Goal: Task Accomplishment & Management: Manage account settings

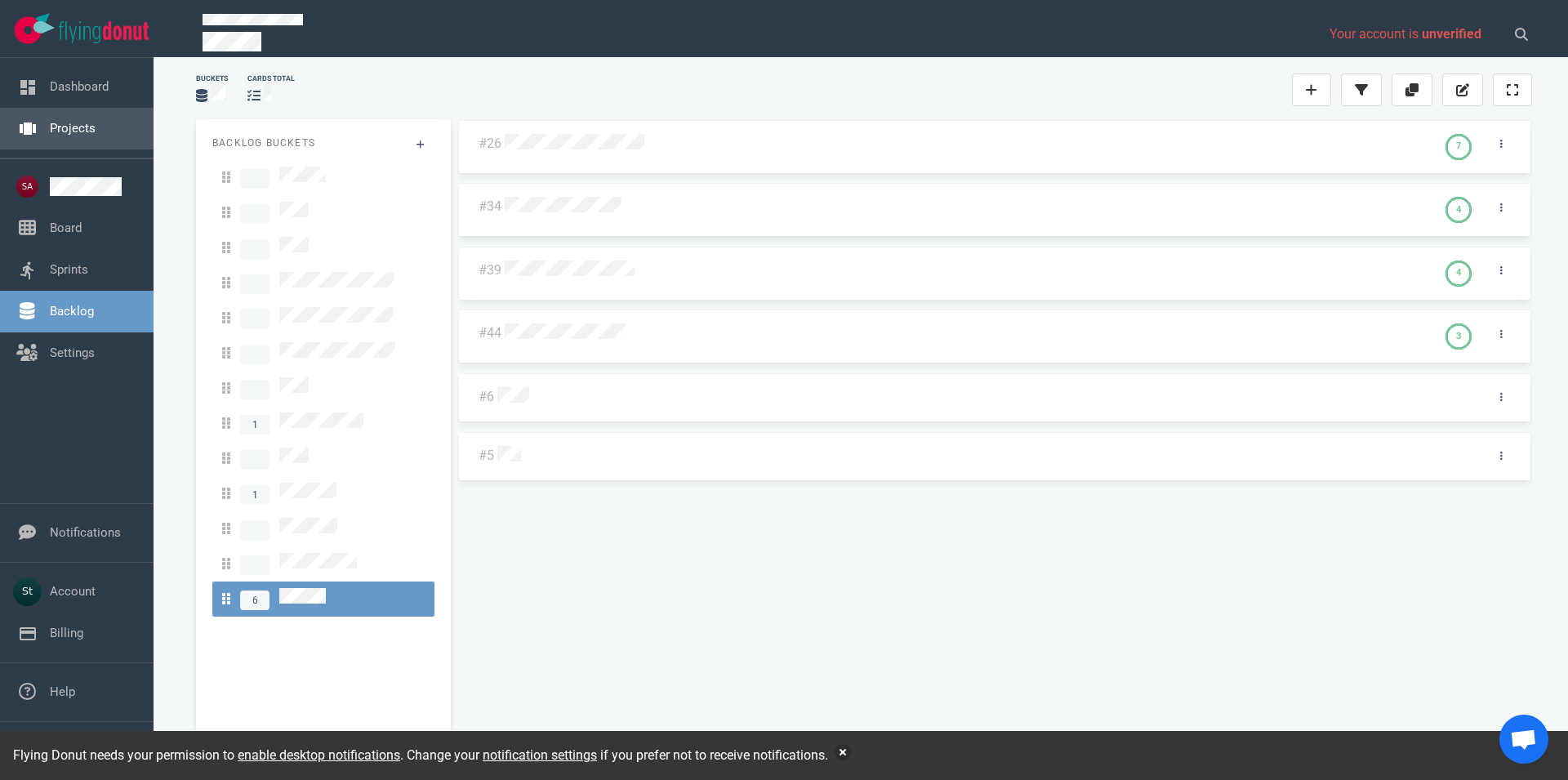
click at [84, 130] on link "Projects" at bounding box center [73, 128] width 46 height 15
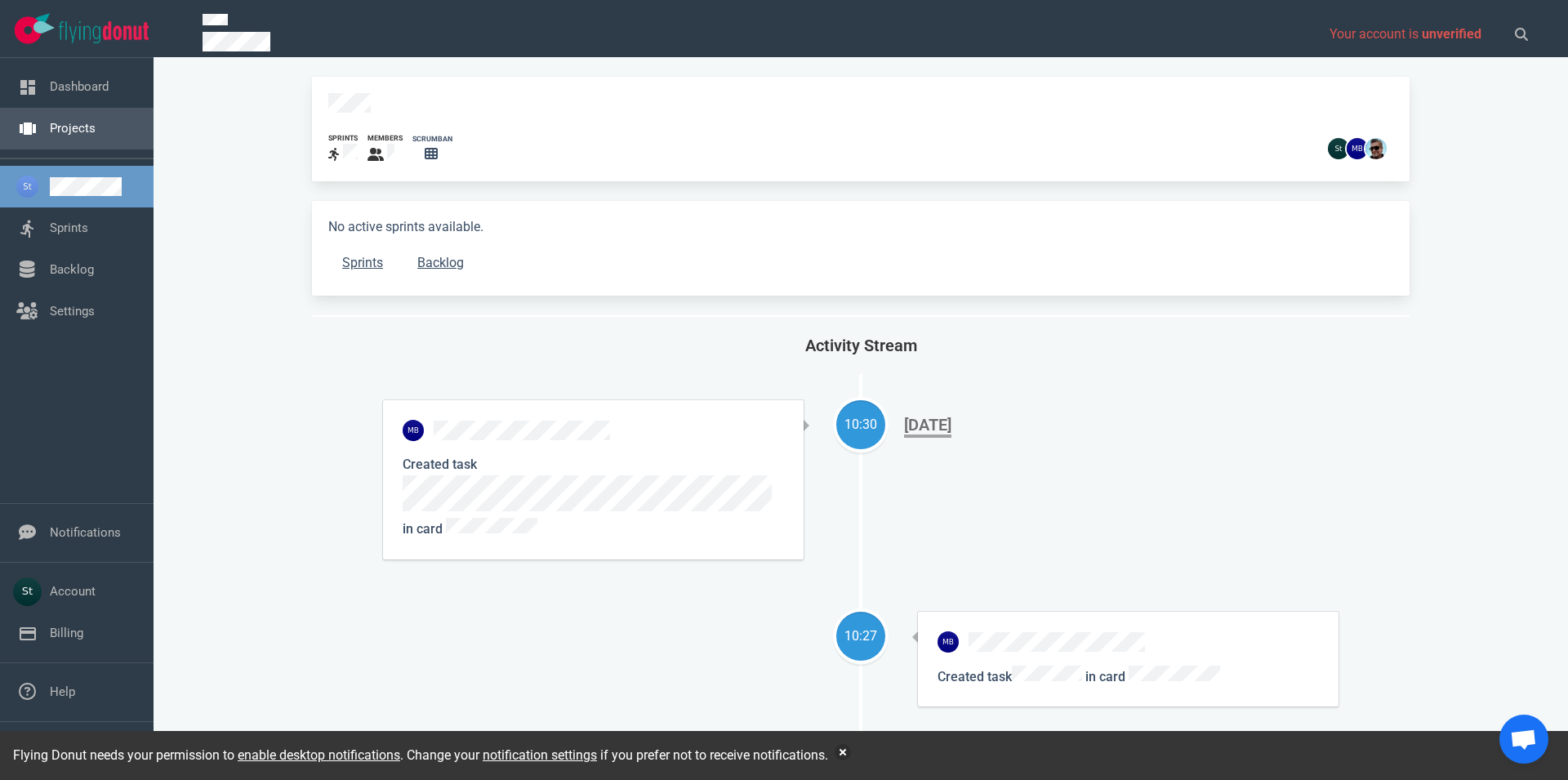
click at [78, 121] on link "Projects" at bounding box center [73, 128] width 46 height 15
click at [344, 264] on link "Sprints" at bounding box center [363, 262] width 68 height 32
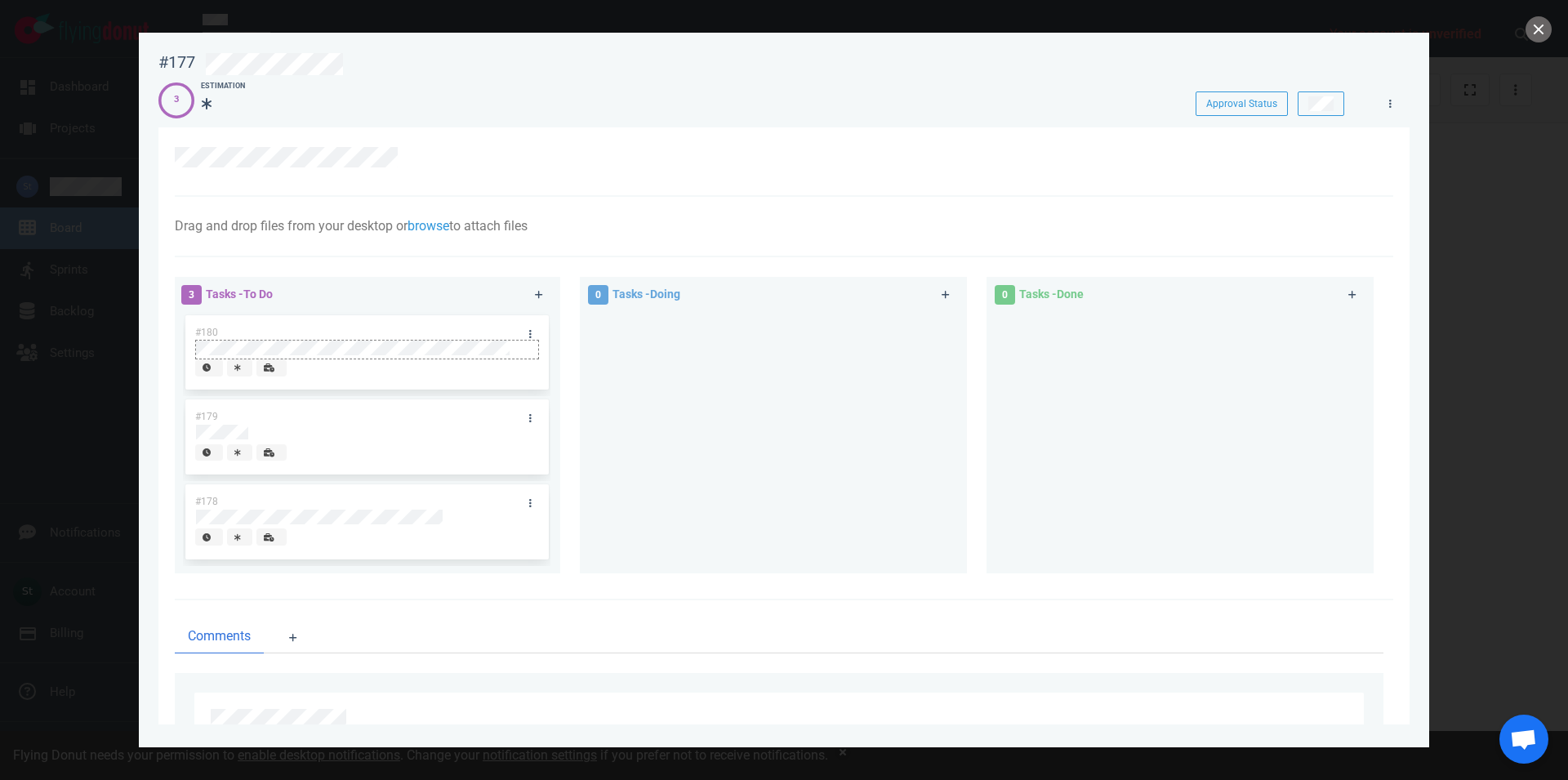
scroll to position [85, 0]
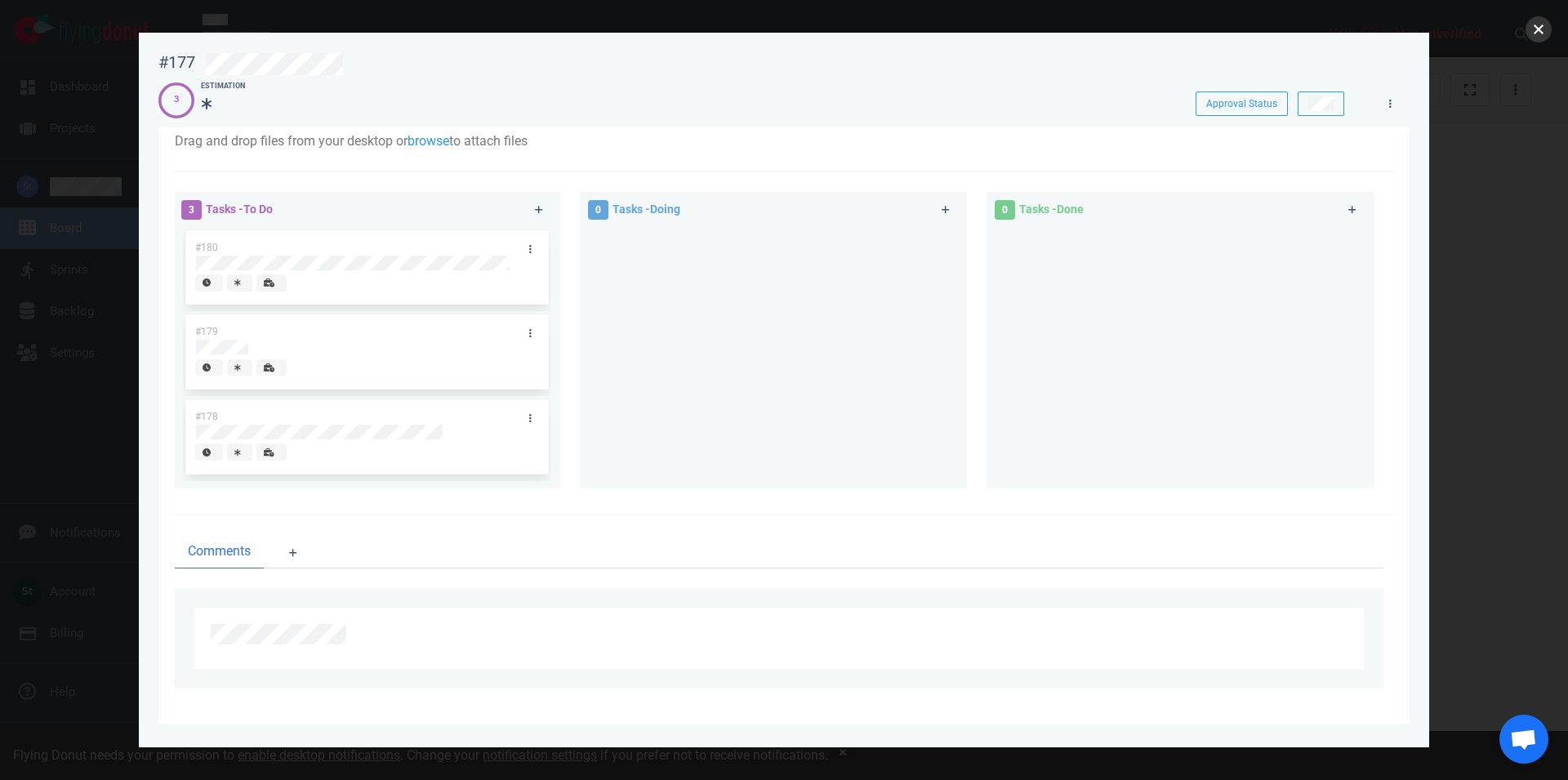
click at [1548, 30] on button "close" at bounding box center [1538, 30] width 26 height 26
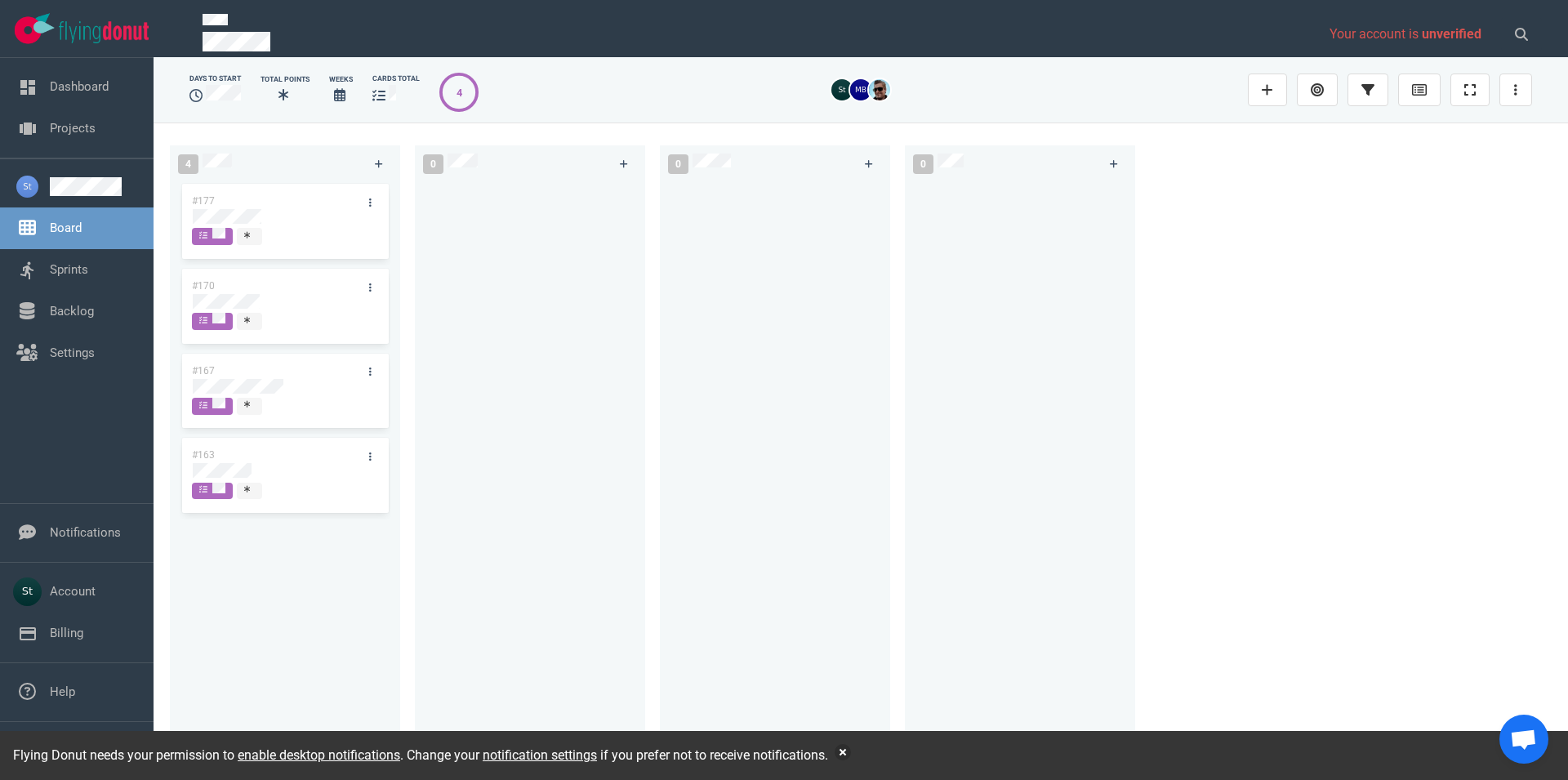
click at [238, 462] on div "#163" at bounding box center [269, 454] width 174 height 34
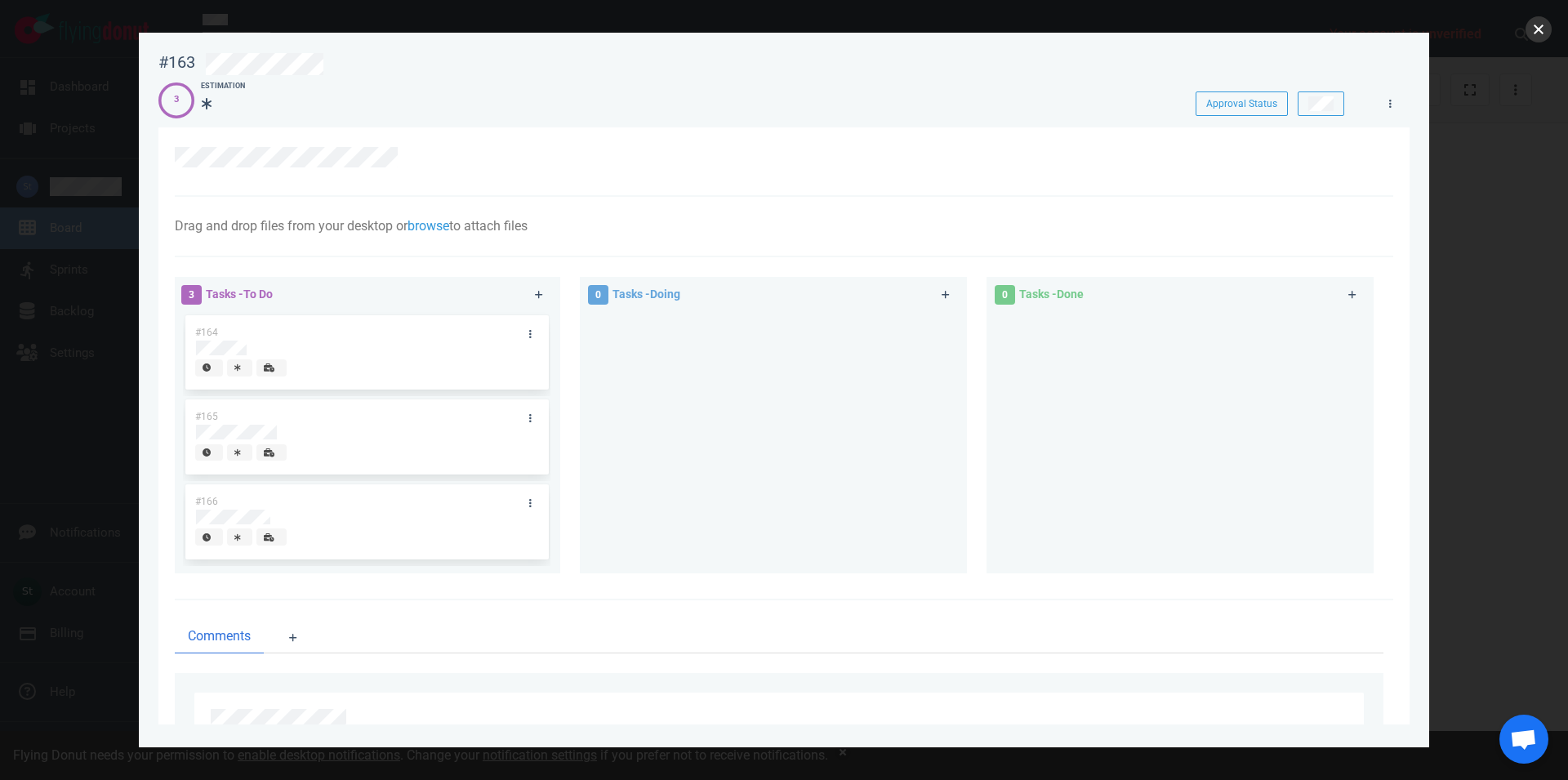
click at [1526, 33] on button "close" at bounding box center [1538, 30] width 26 height 26
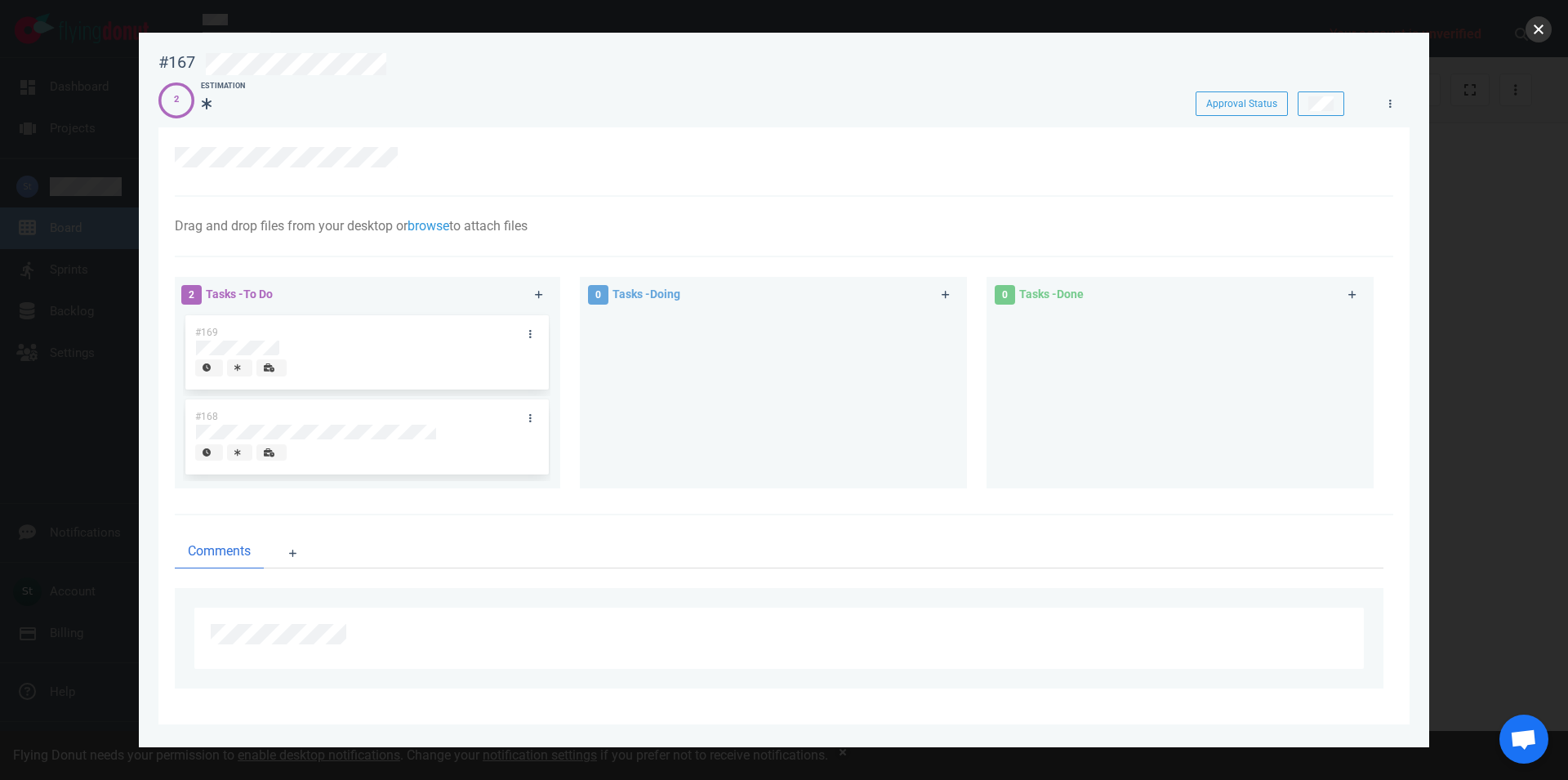
click at [1548, 30] on button "close" at bounding box center [1538, 30] width 26 height 26
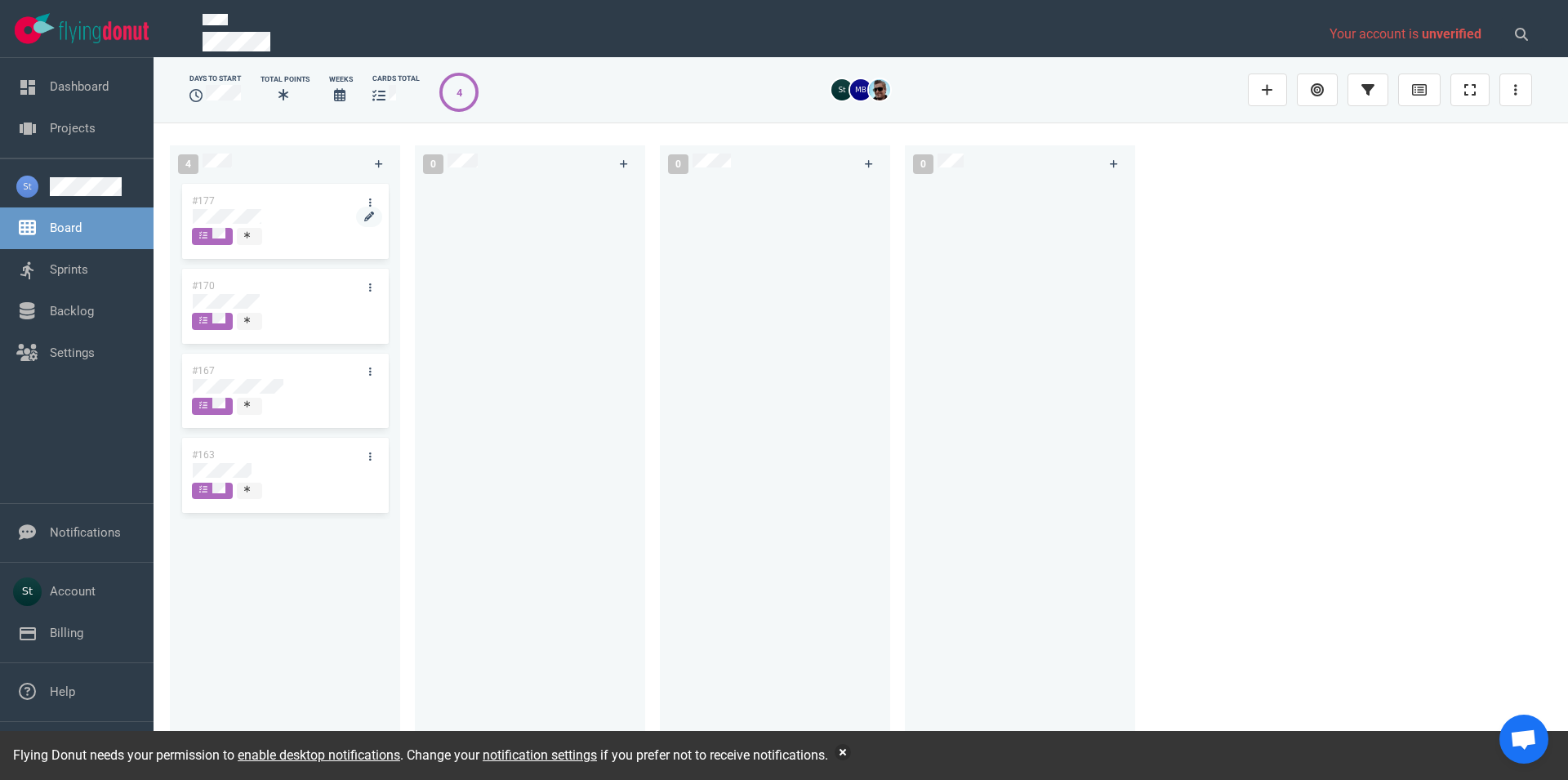
click at [245, 212] on div "#177 #170 #167 #163" at bounding box center [285, 463] width 210 height 564
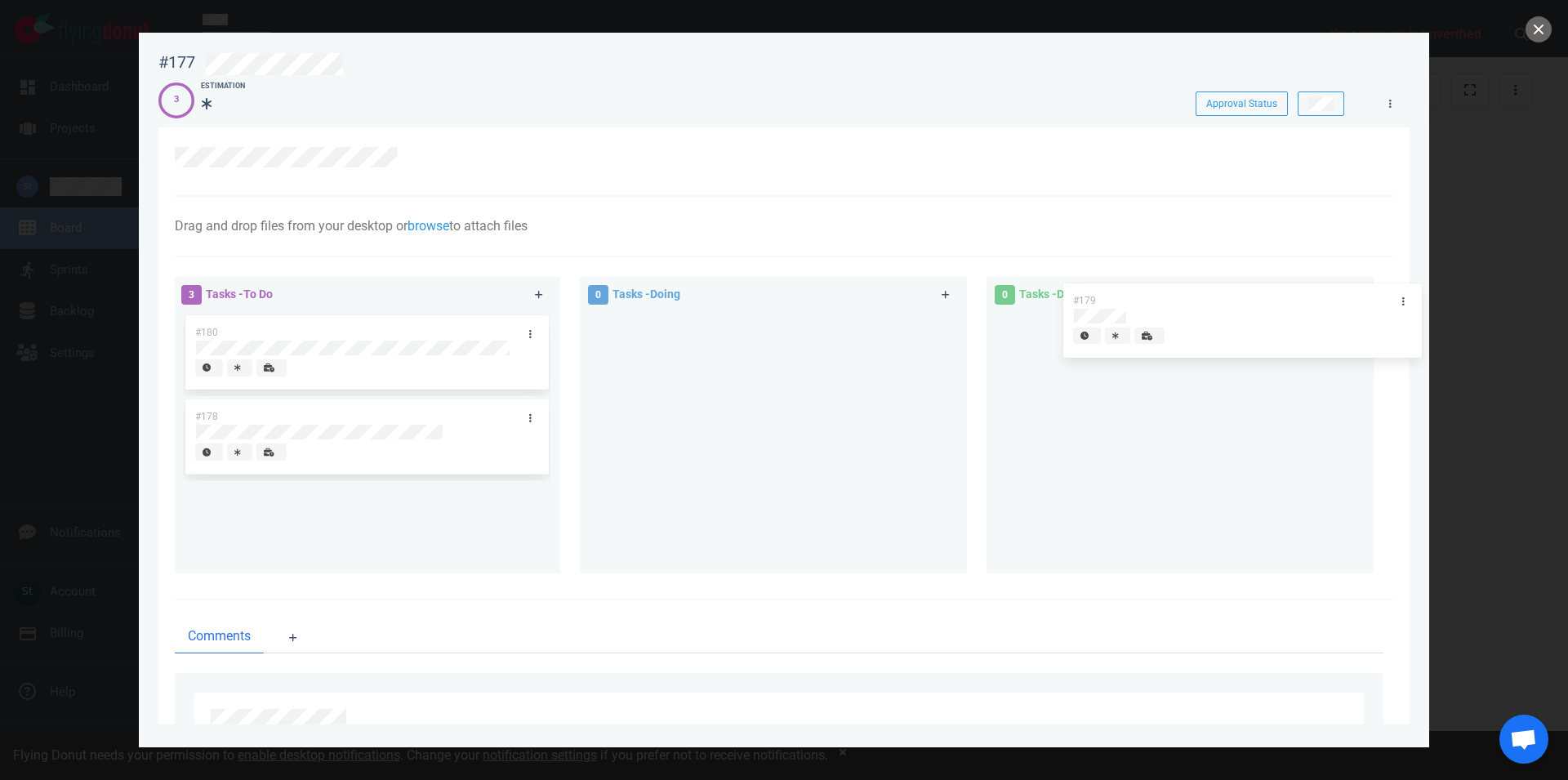
drag, startPoint x: 305, startPoint y: 424, endPoint x: 1183, endPoint y: 307, distance: 885.8
click at [550, 396] on div "#179" at bounding box center [366, 438] width 367 height 85
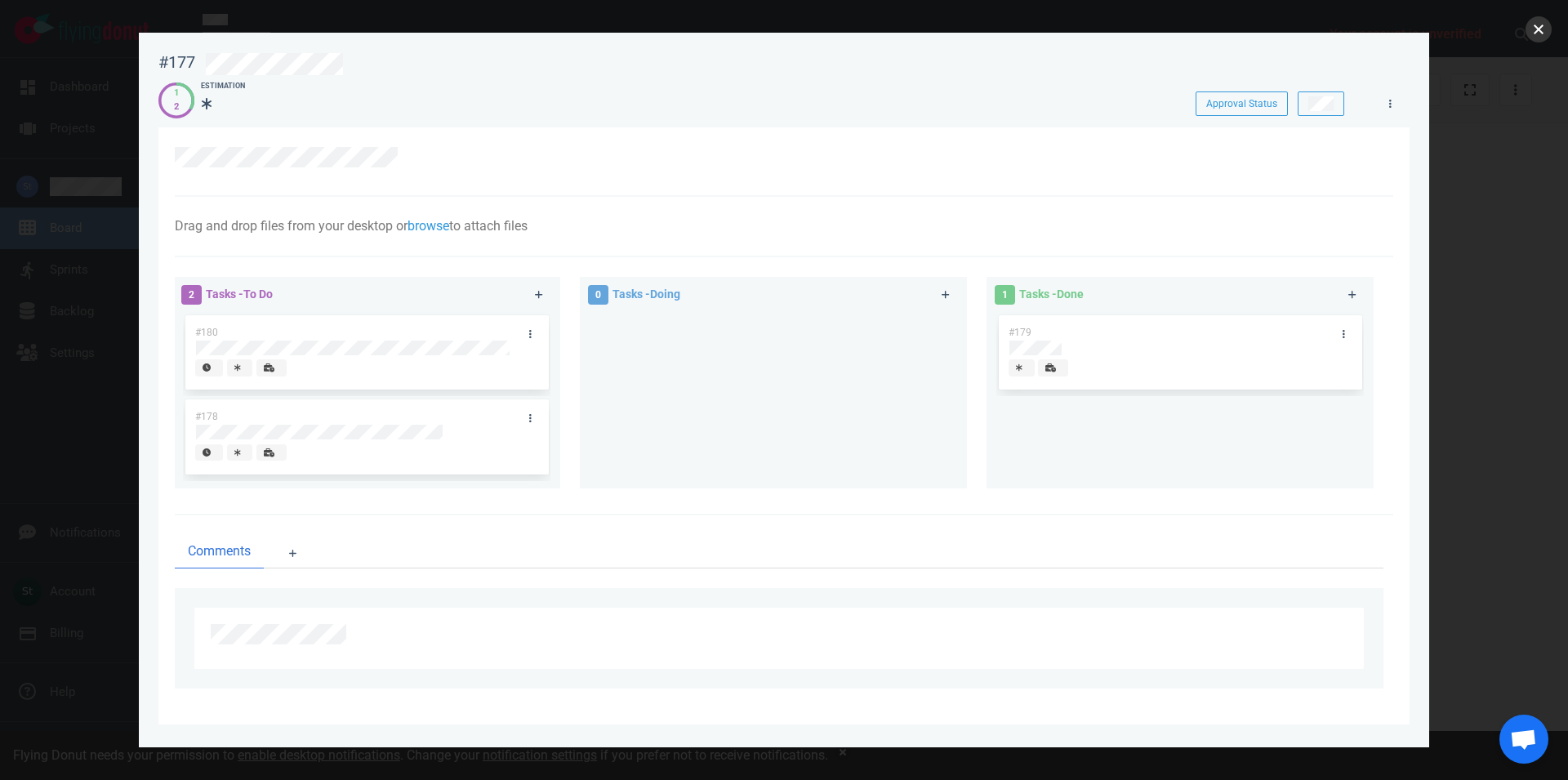
click at [1535, 41] on button "close" at bounding box center [1538, 30] width 26 height 26
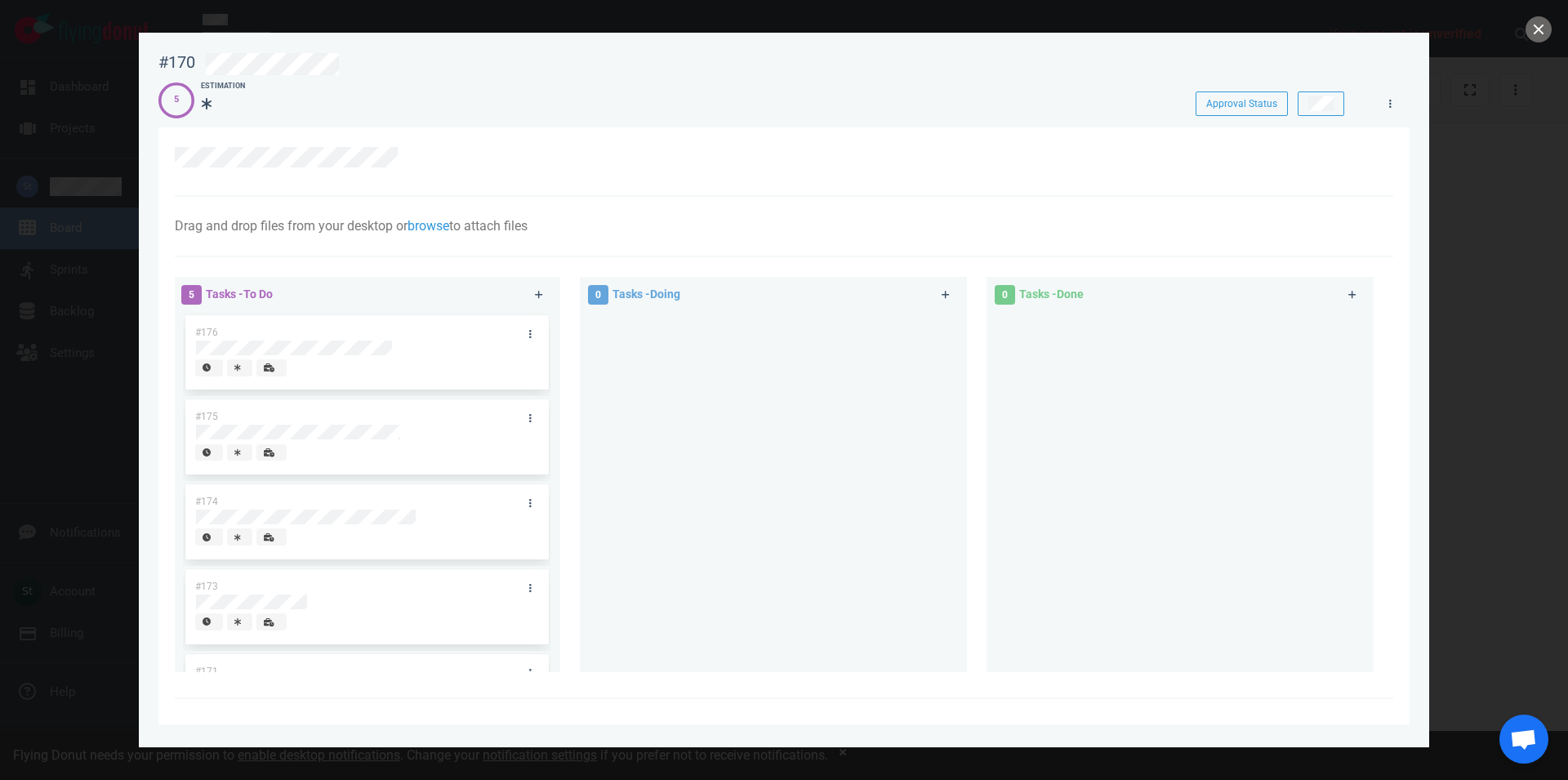
scroll to position [64, 0]
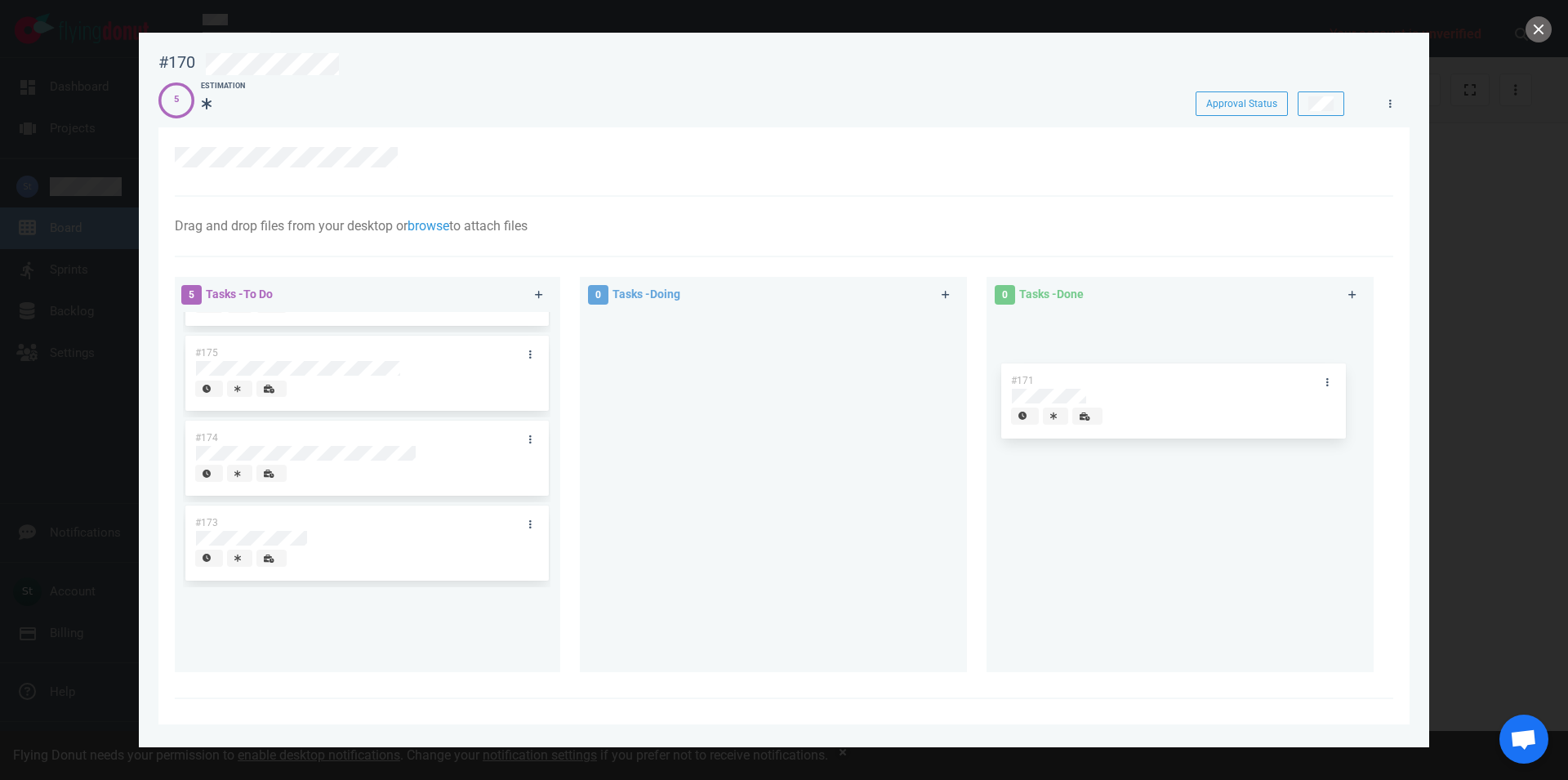
drag, startPoint x: 383, startPoint y: 622, endPoint x: 1199, endPoint y: 395, distance: 847.0
click at [550, 587] on div "#171" at bounding box center [366, 629] width 367 height 85
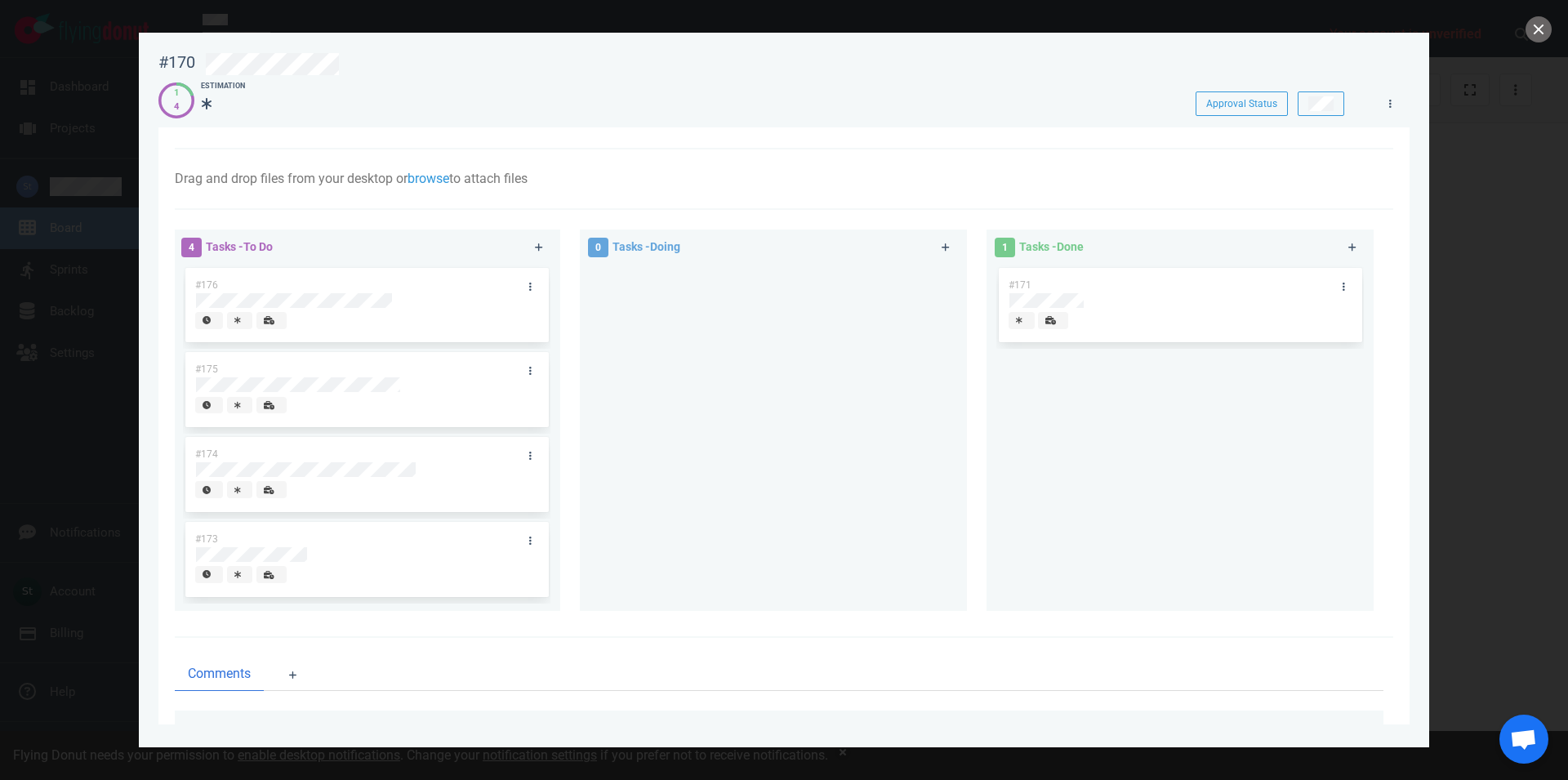
scroll to position [93, 0]
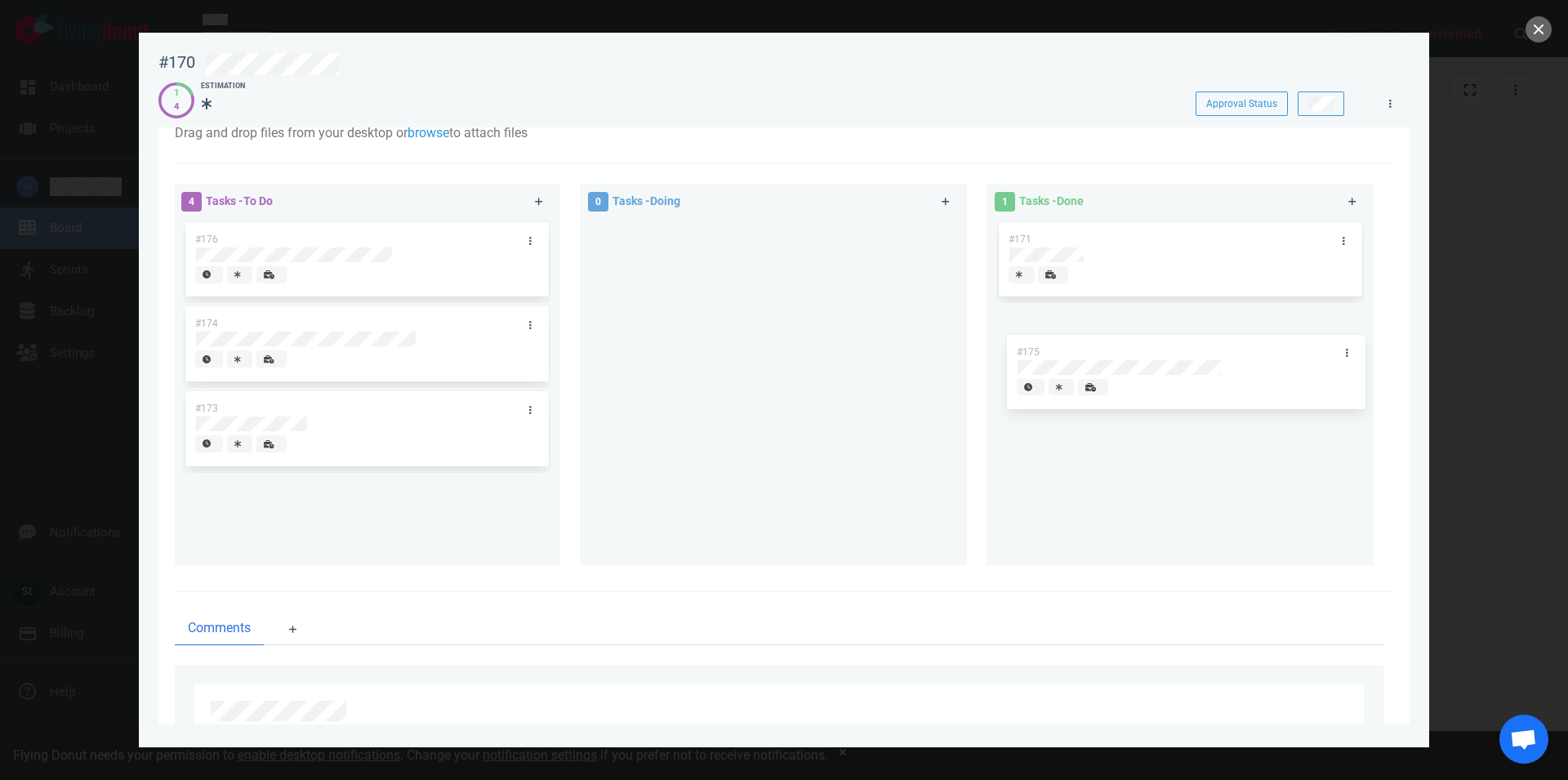
drag, startPoint x: 431, startPoint y: 365, endPoint x: 1245, endPoint y: 398, distance: 814.7
click at [550, 388] on div "#175" at bounding box center [366, 345] width 367 height 85
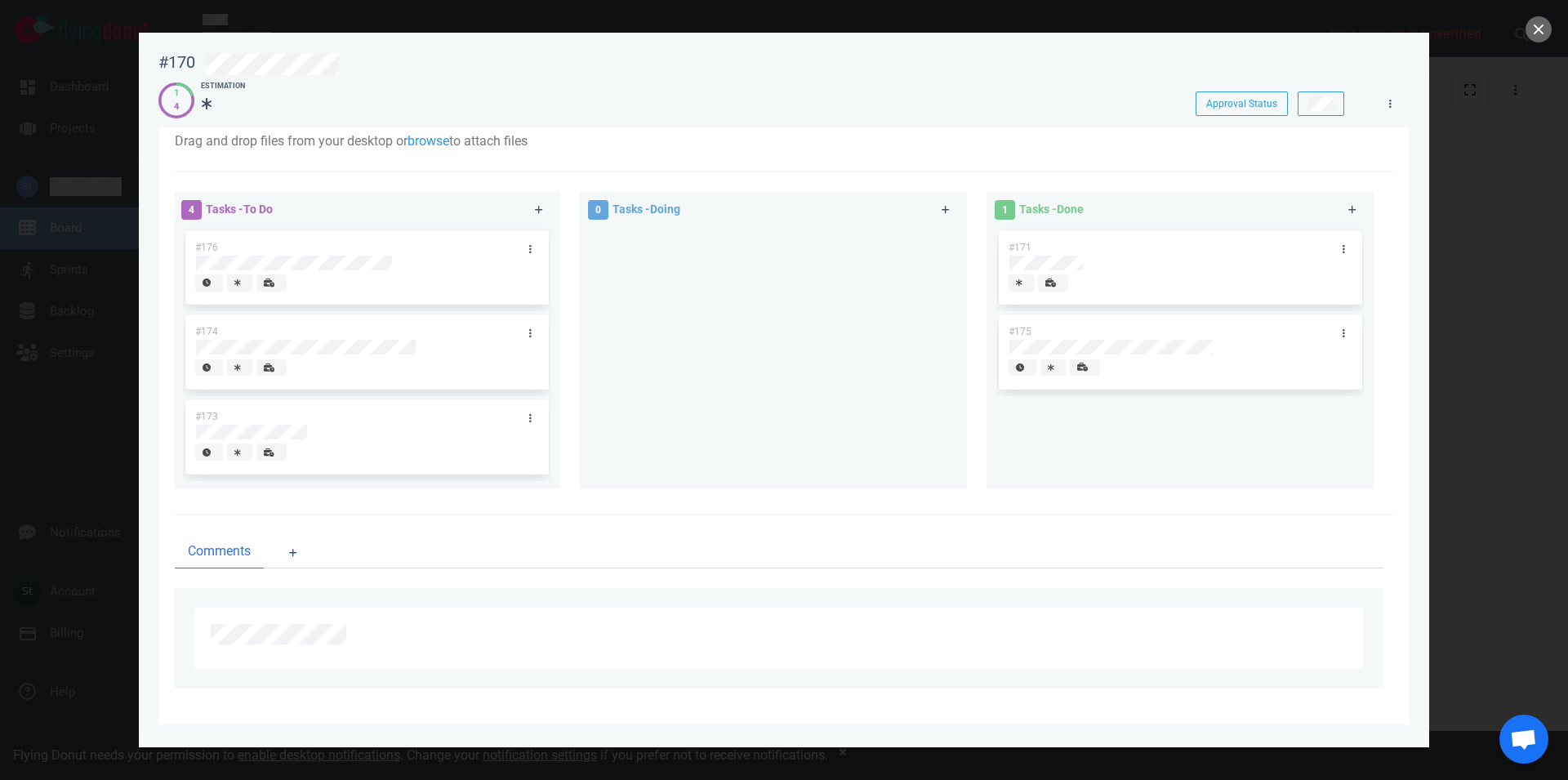
scroll to position [85, 0]
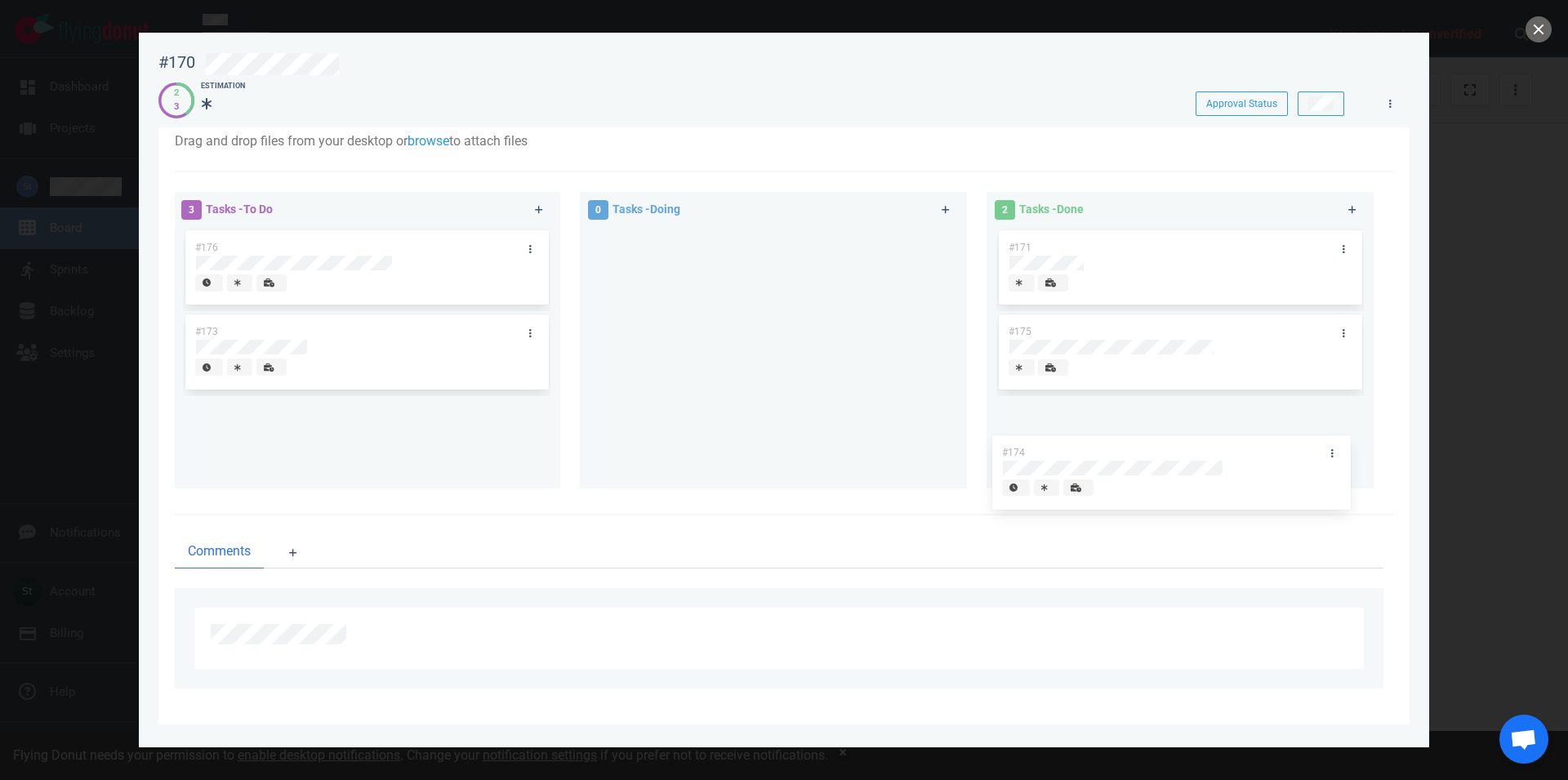
drag, startPoint x: 436, startPoint y: 375, endPoint x: 1244, endPoint y: 494, distance: 816.7
click at [550, 396] on div "#174" at bounding box center [366, 353] width 367 height 85
click at [1538, 35] on button "close" at bounding box center [1538, 30] width 26 height 26
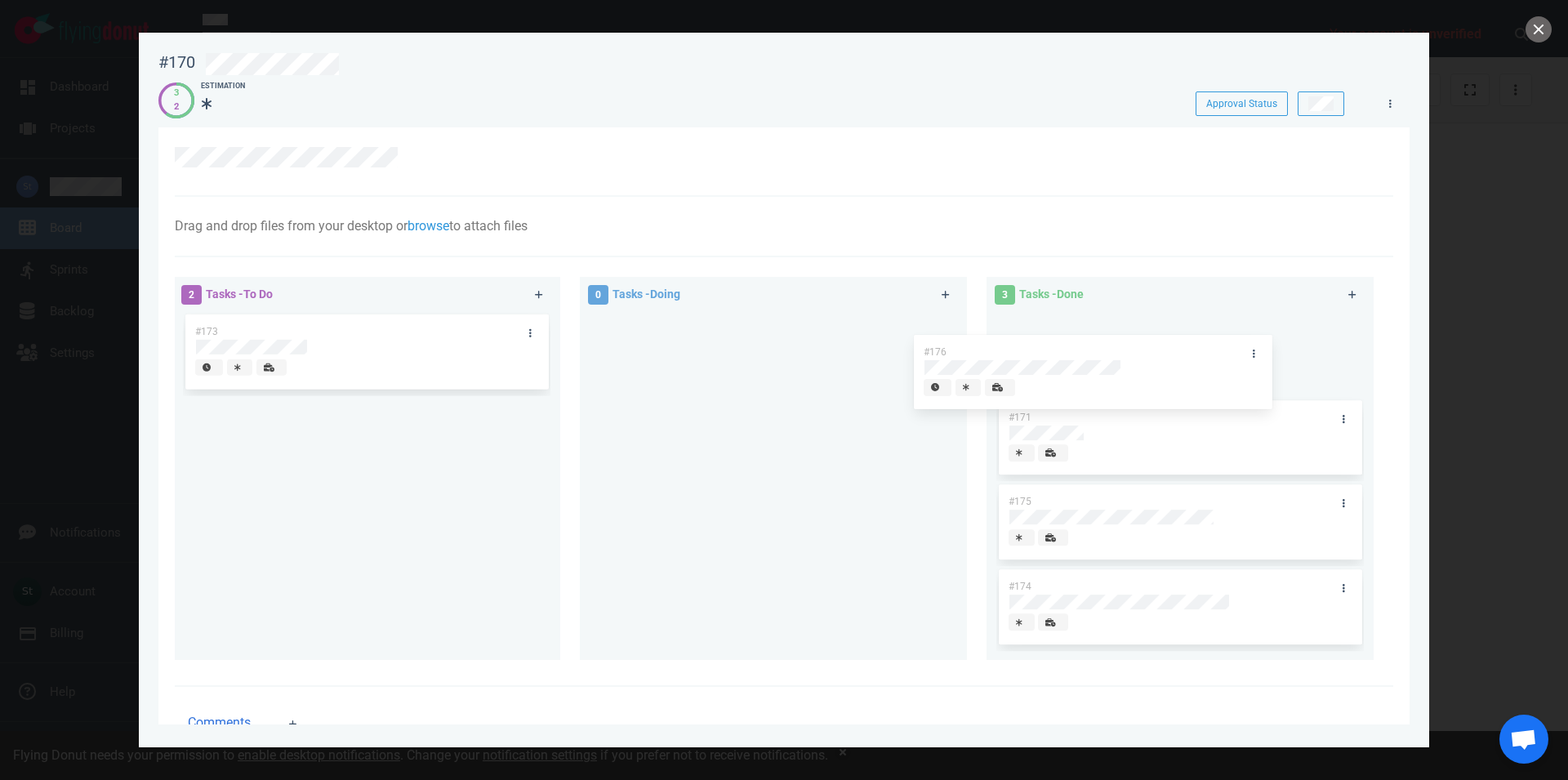
drag, startPoint x: 386, startPoint y: 334, endPoint x: 1116, endPoint y: 352, distance: 730.2
click at [550, 352] on div "#176" at bounding box center [366, 354] width 367 height 85
click at [1527, 38] on div at bounding box center [784, 390] width 1568 height 780
click at [1531, 25] on button "close" at bounding box center [1538, 30] width 26 height 26
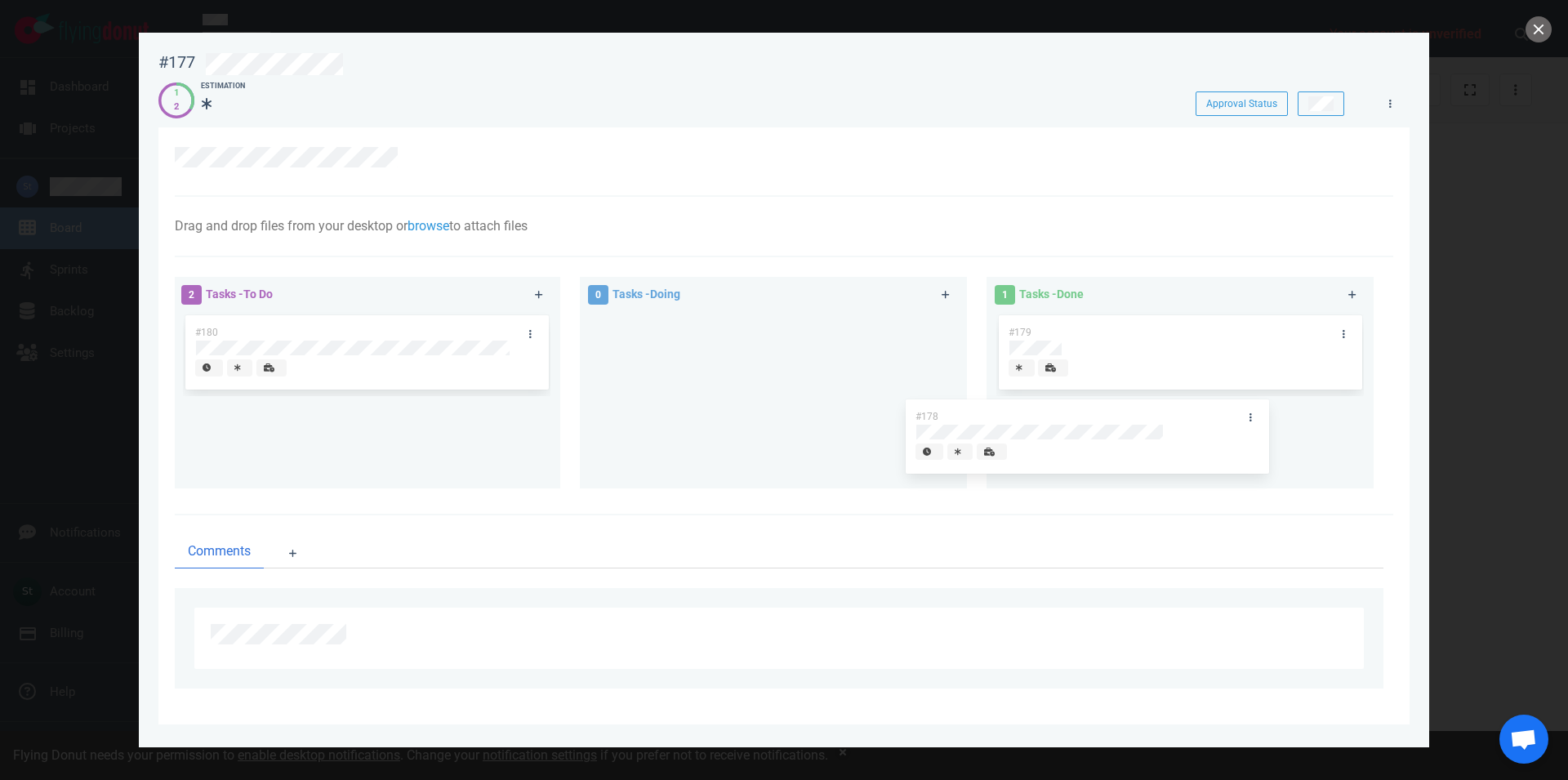
drag, startPoint x: 429, startPoint y: 455, endPoint x: 1152, endPoint y: 453, distance: 723.0
click at [550, 453] on div "#178" at bounding box center [366, 438] width 367 height 85
click at [1537, 27] on button "close" at bounding box center [1538, 30] width 26 height 26
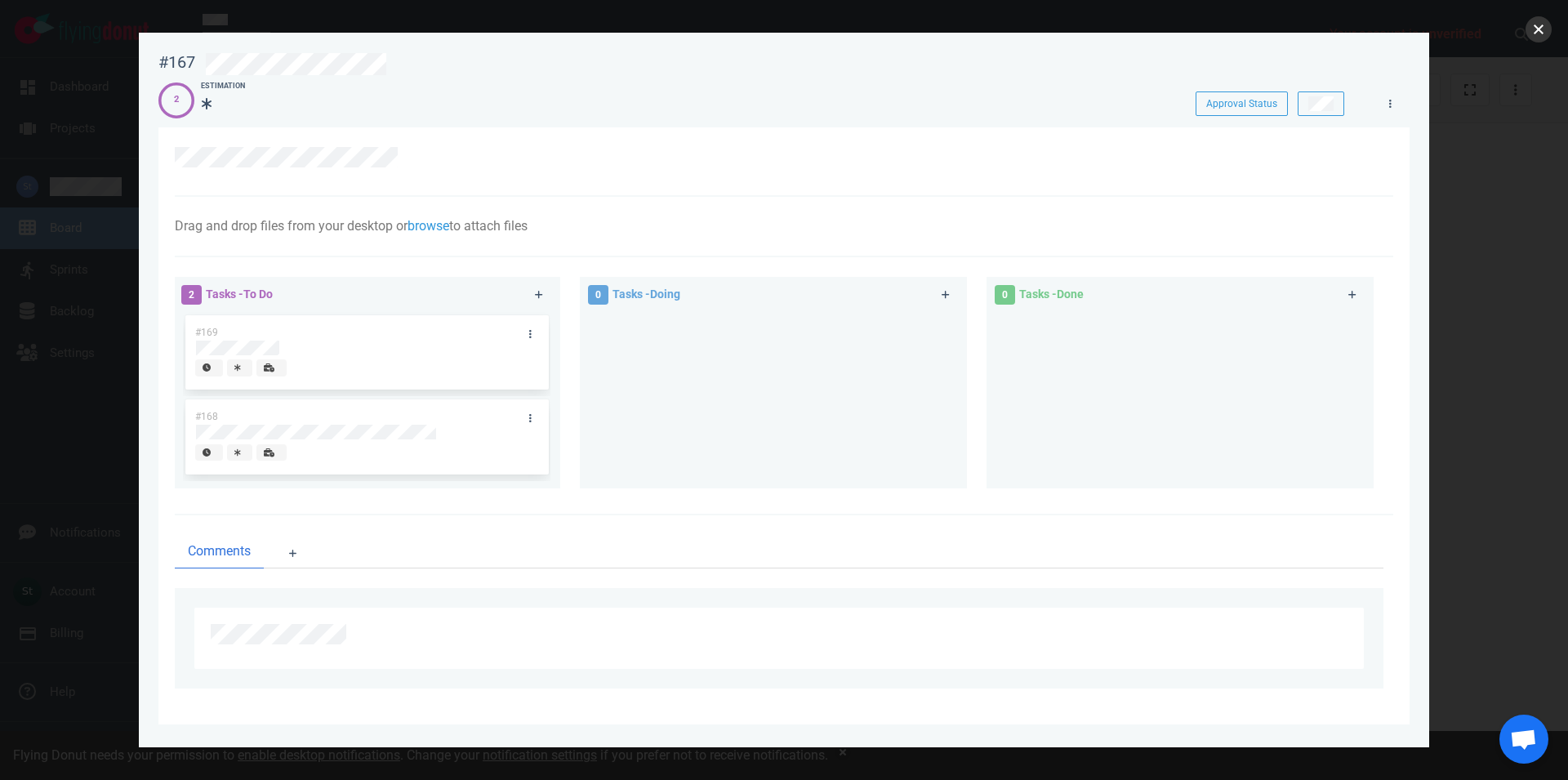
click at [1536, 31] on button "close" at bounding box center [1538, 30] width 26 height 26
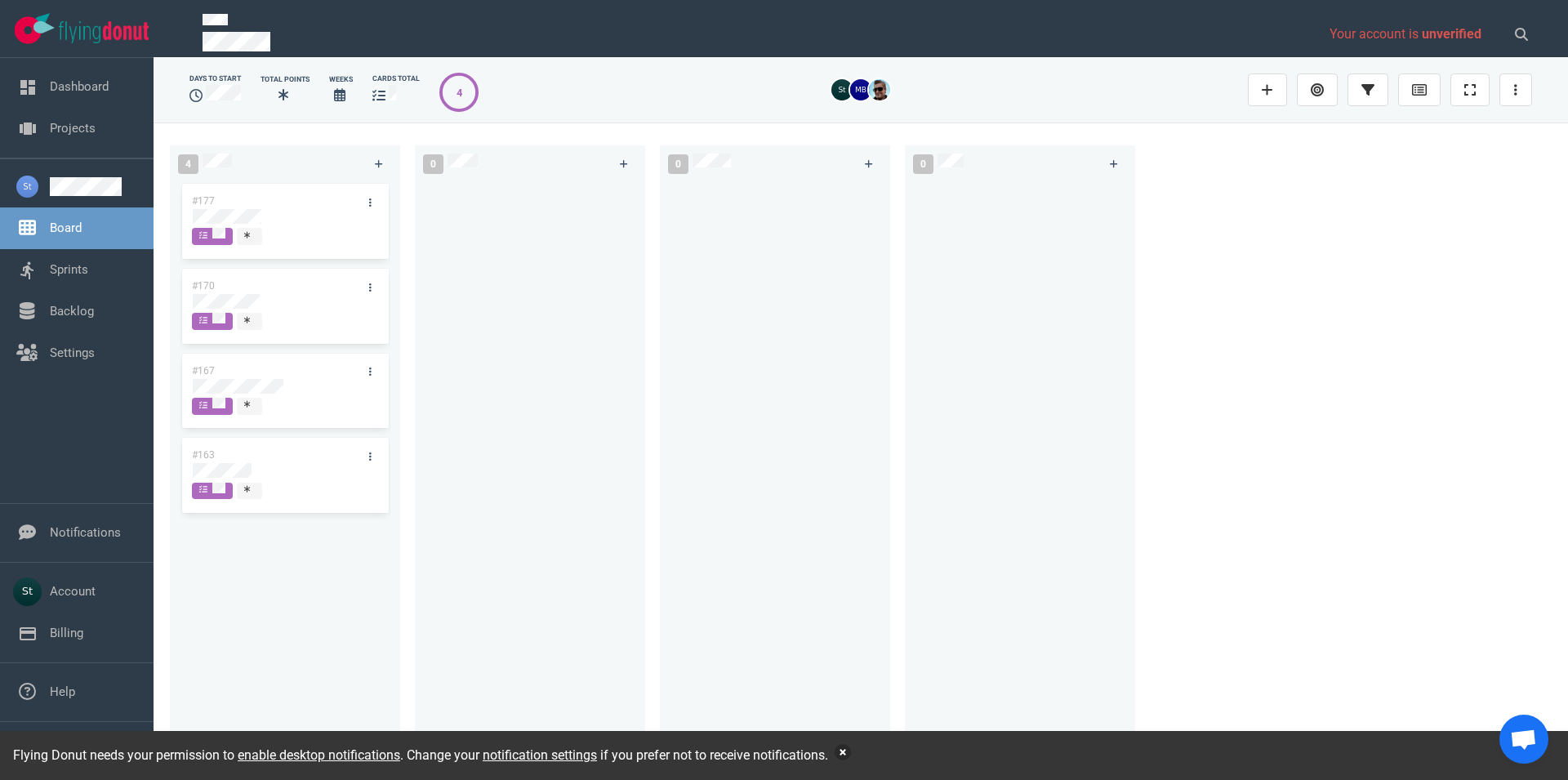
click at [844, 752] on button "button" at bounding box center [842, 752] width 17 height 17
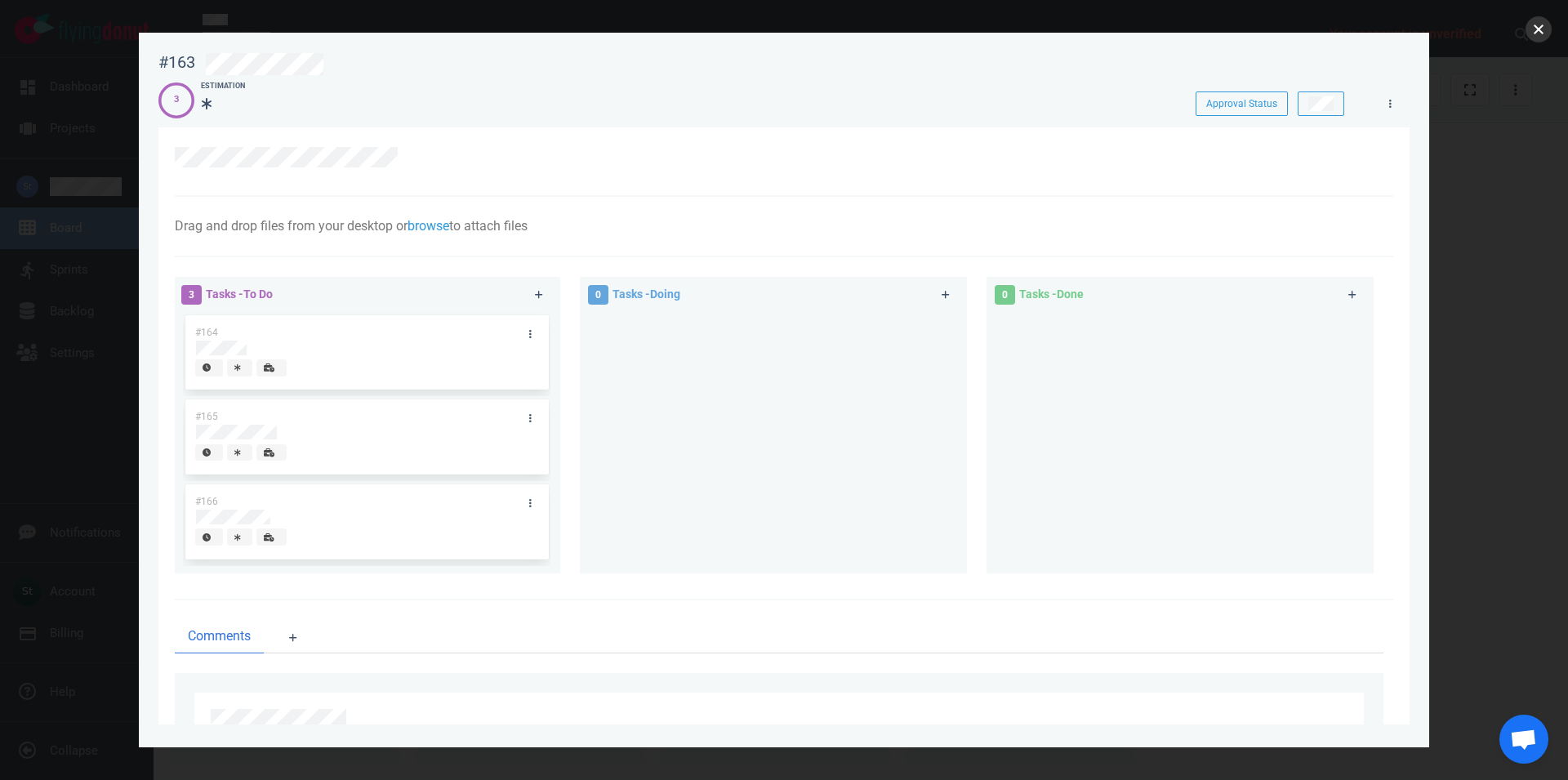
click at [1541, 32] on button "close" at bounding box center [1538, 30] width 26 height 26
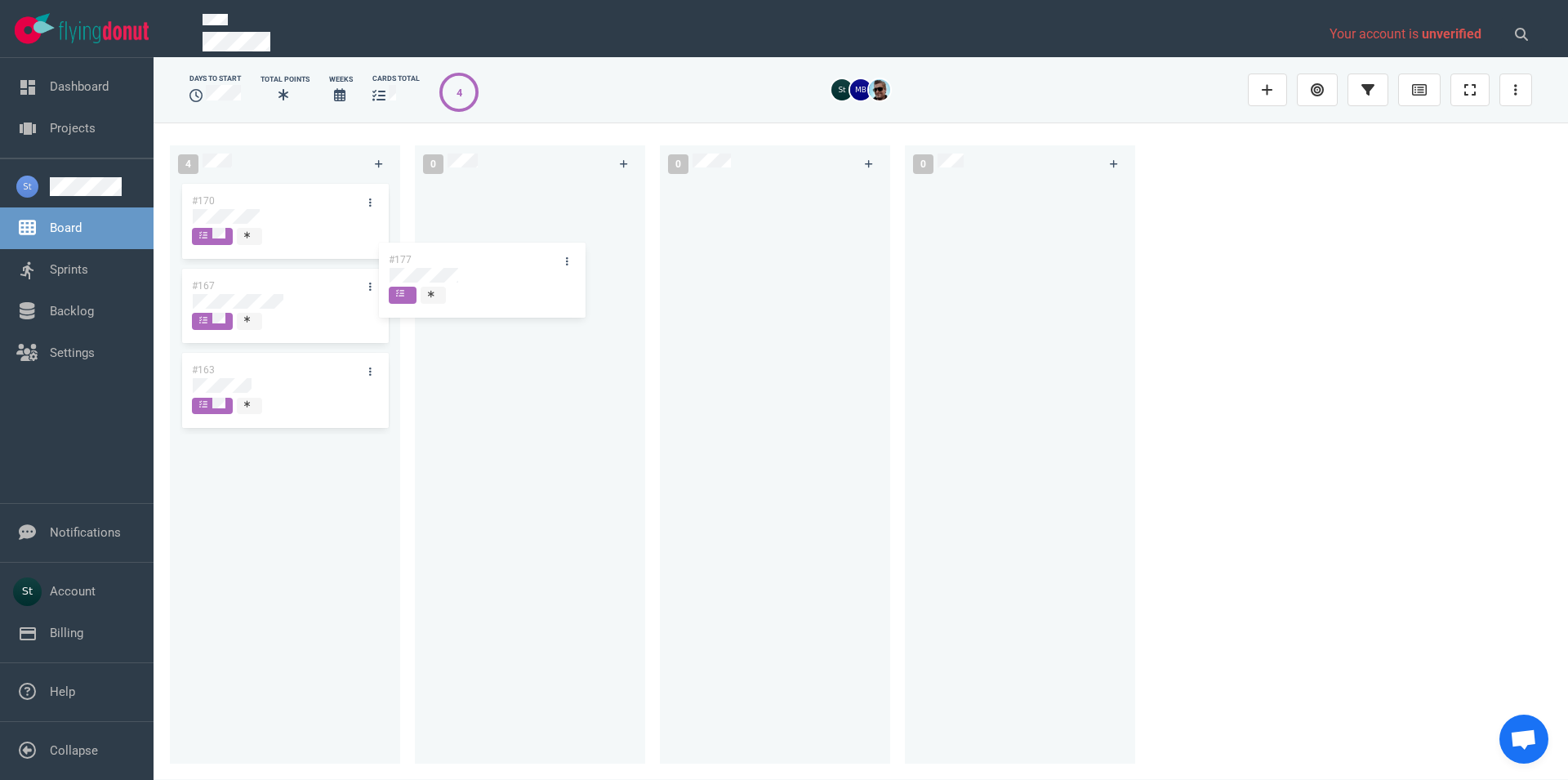
drag, startPoint x: 310, startPoint y: 202, endPoint x: 543, endPoint y: 246, distance: 237.1
click at [390, 246] on div "#177" at bounding box center [285, 223] width 210 height 85
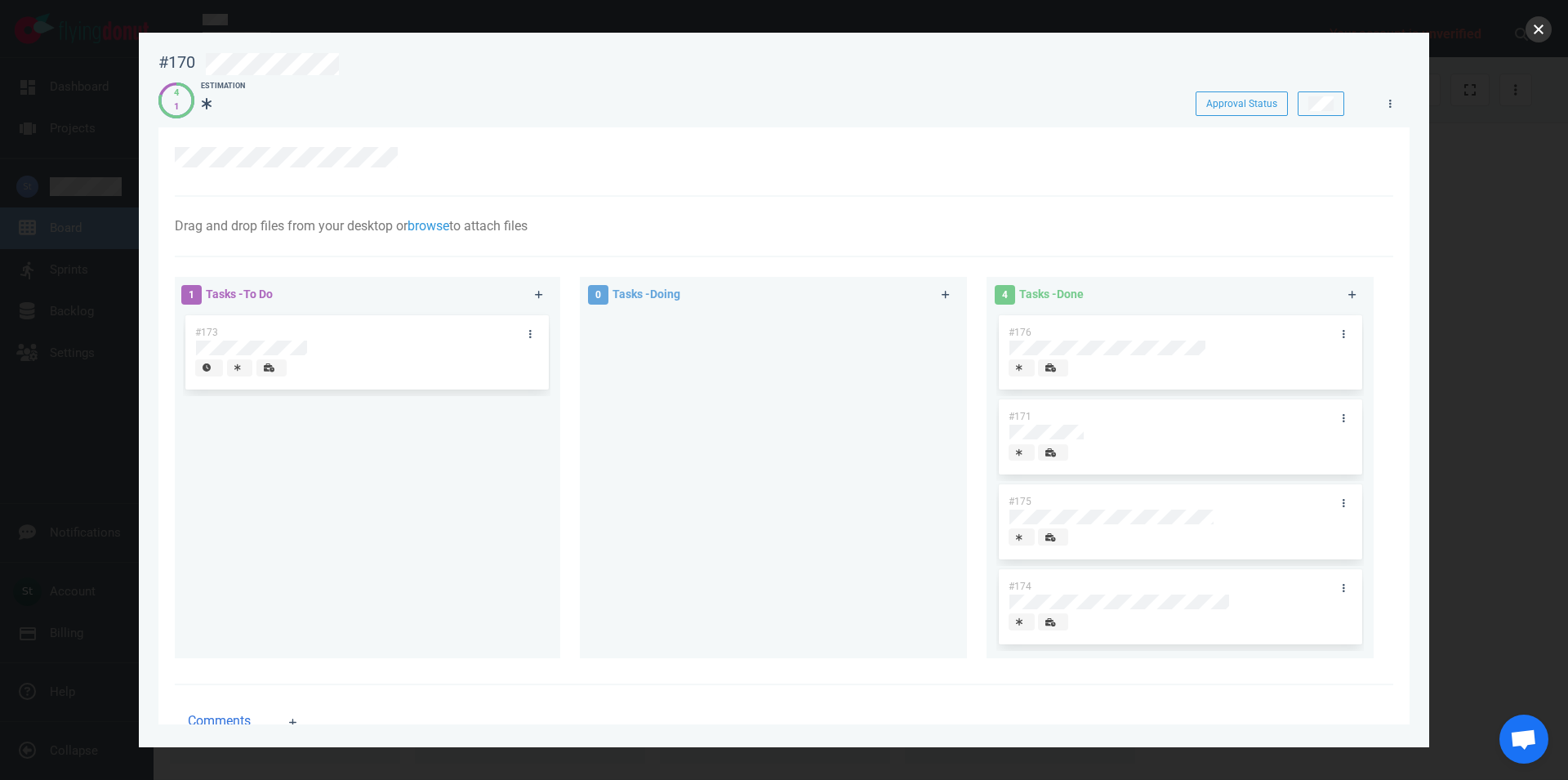
click at [1529, 33] on button "close" at bounding box center [1538, 30] width 26 height 26
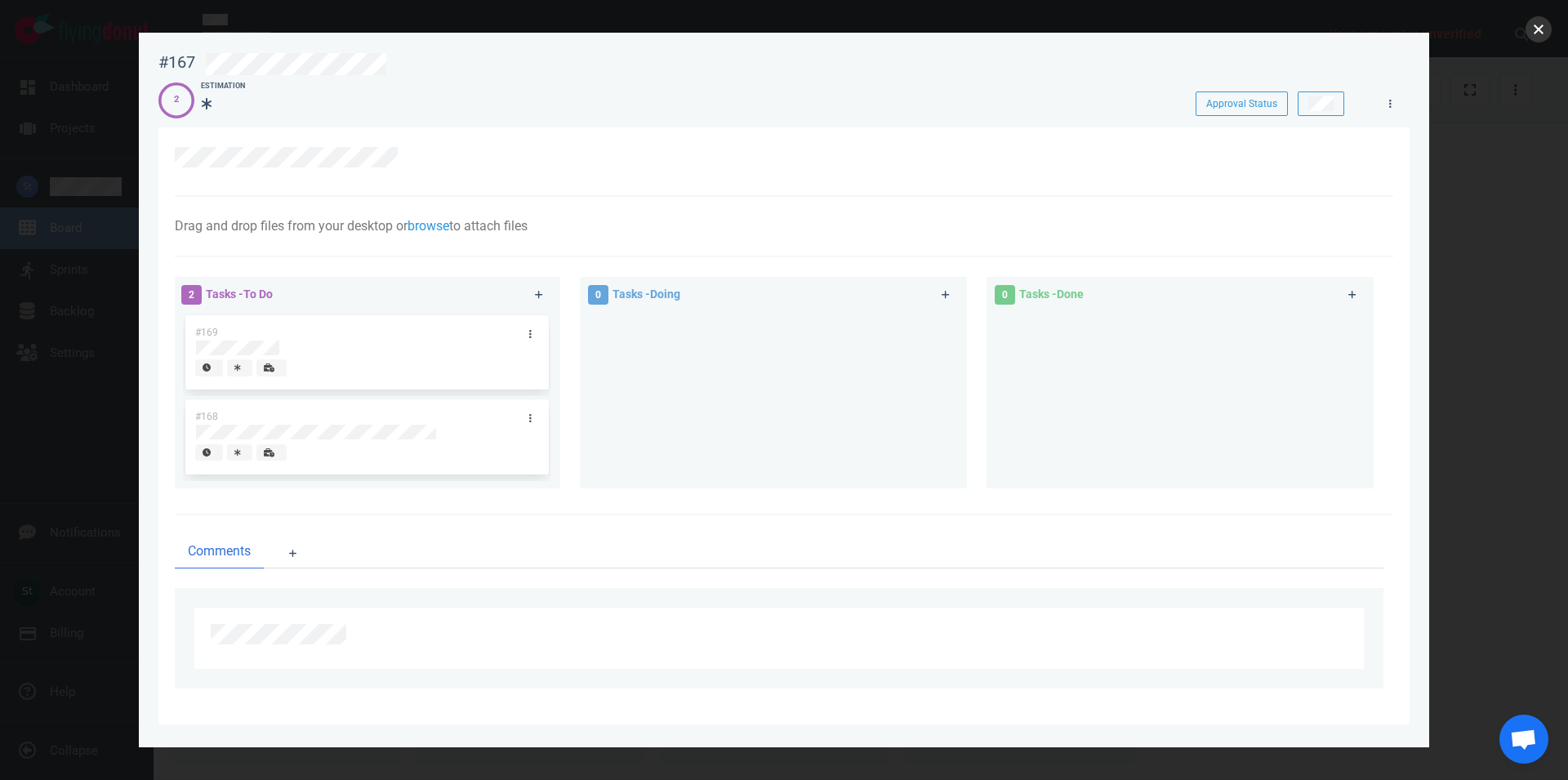
click at [1539, 35] on button "close" at bounding box center [1538, 30] width 26 height 26
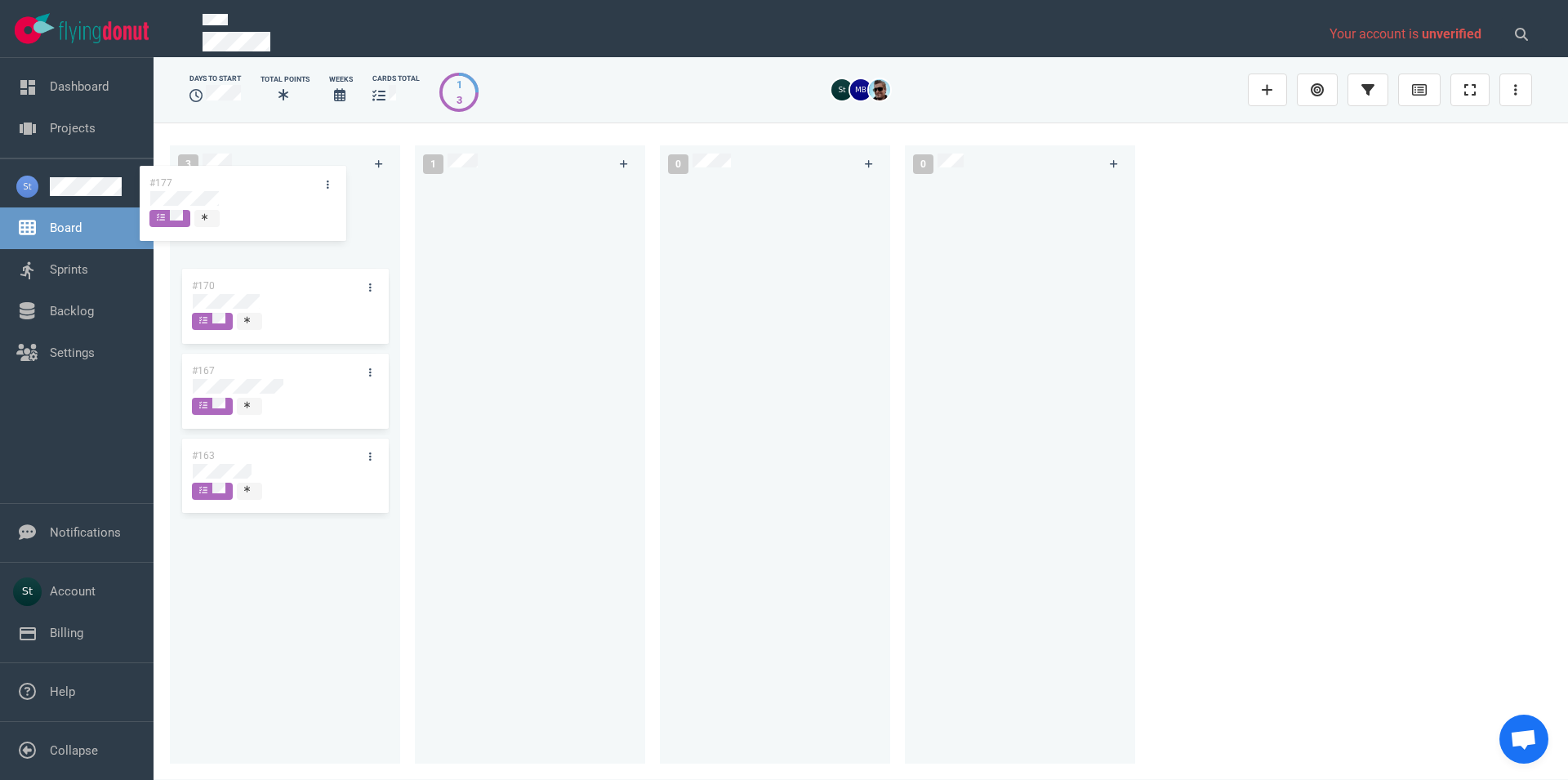
drag, startPoint x: 548, startPoint y: 189, endPoint x: 261, endPoint y: 172, distance: 287.5
click at [424, 181] on div "#177" at bounding box center [529, 223] width 210 height 85
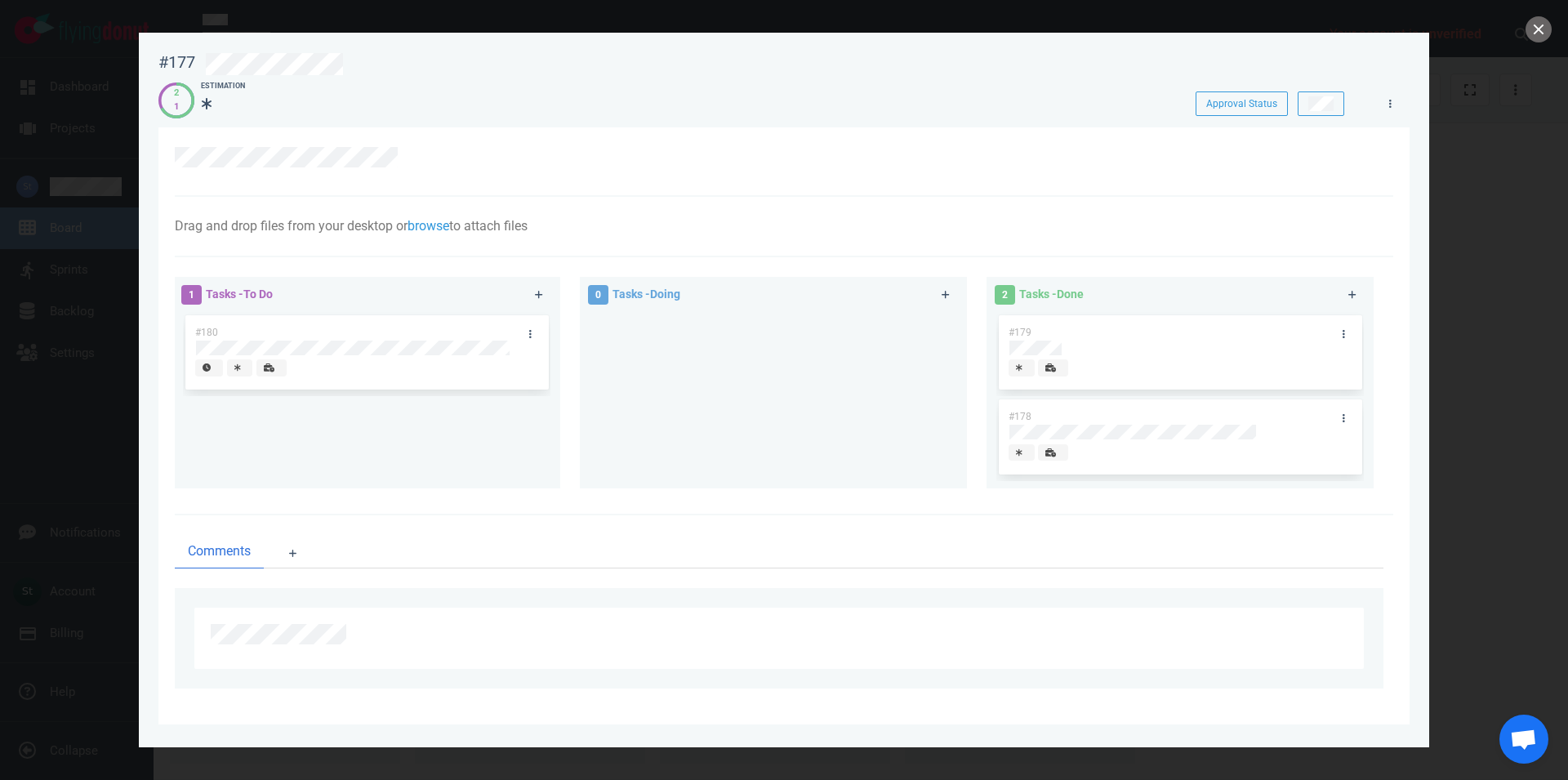
click at [508, 348] on div "#180" at bounding box center [366, 353] width 343 height 75
click at [413, 477] on div "#180" at bounding box center [367, 401] width 387 height 177
click at [1541, 38] on button "close" at bounding box center [1538, 30] width 26 height 26
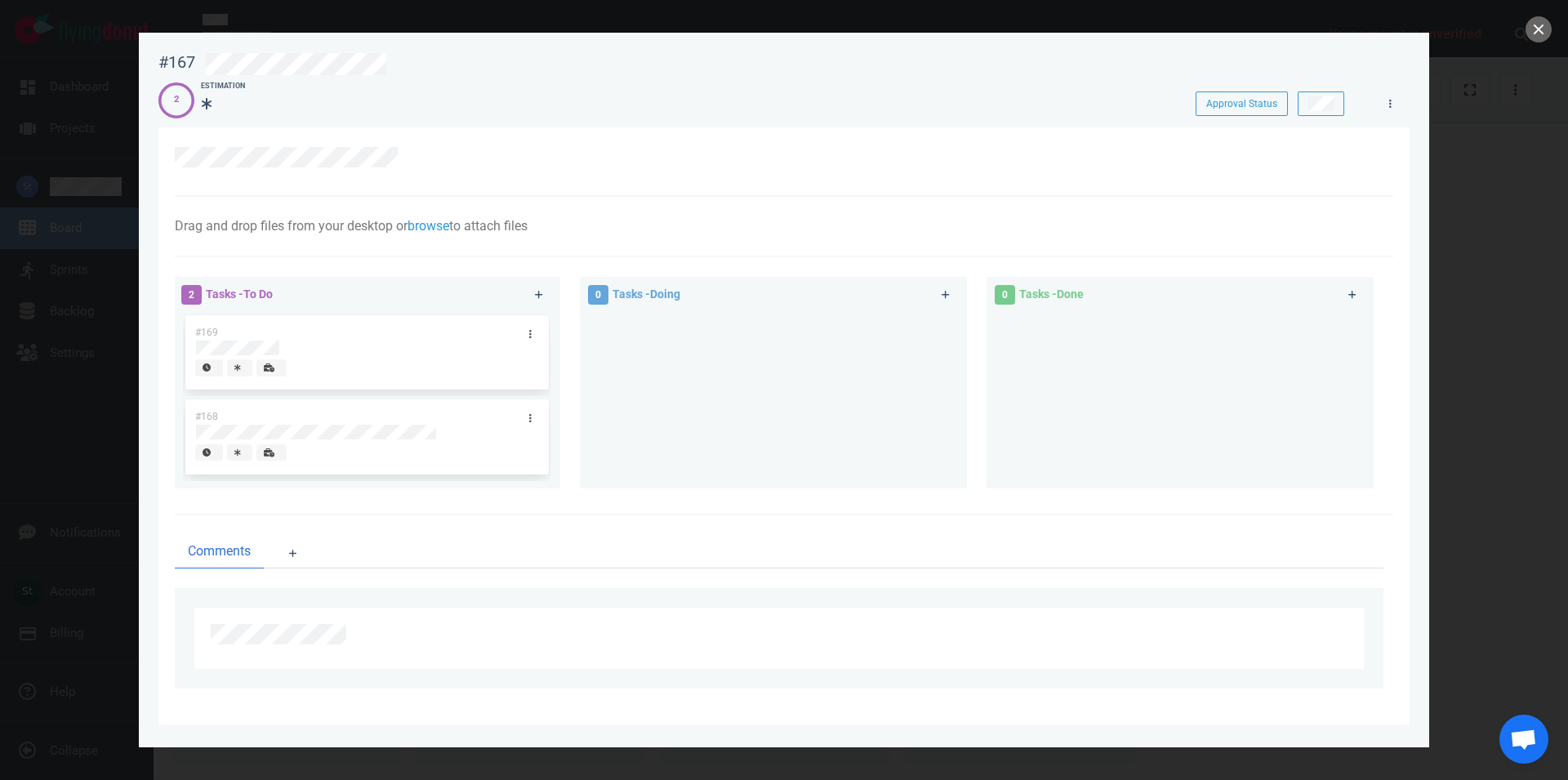
click at [1547, 18] on div at bounding box center [784, 390] width 1568 height 780
click at [1543, 20] on button "close" at bounding box center [1538, 30] width 26 height 26
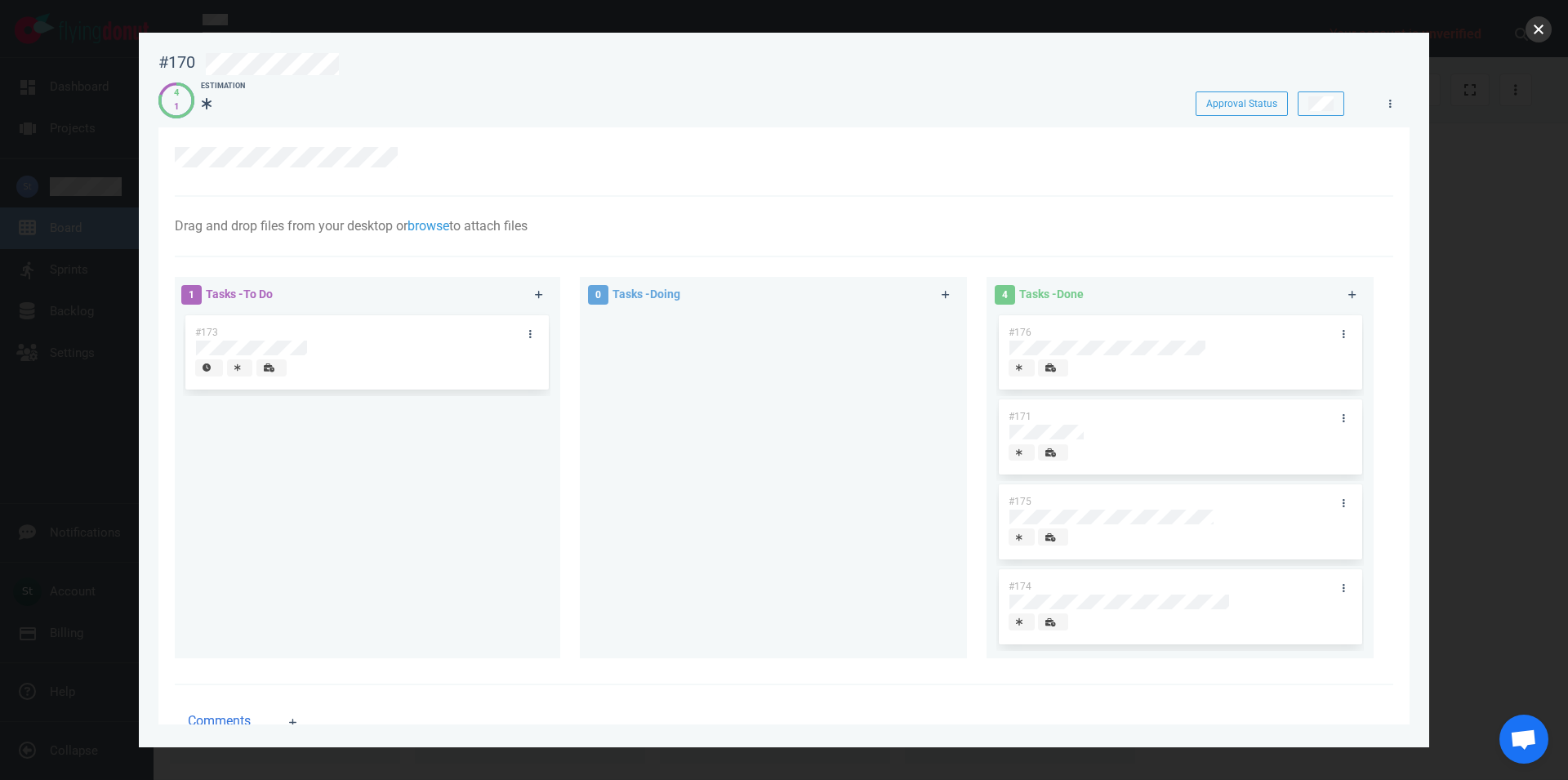
click at [1530, 32] on button "close" at bounding box center [1538, 30] width 26 height 26
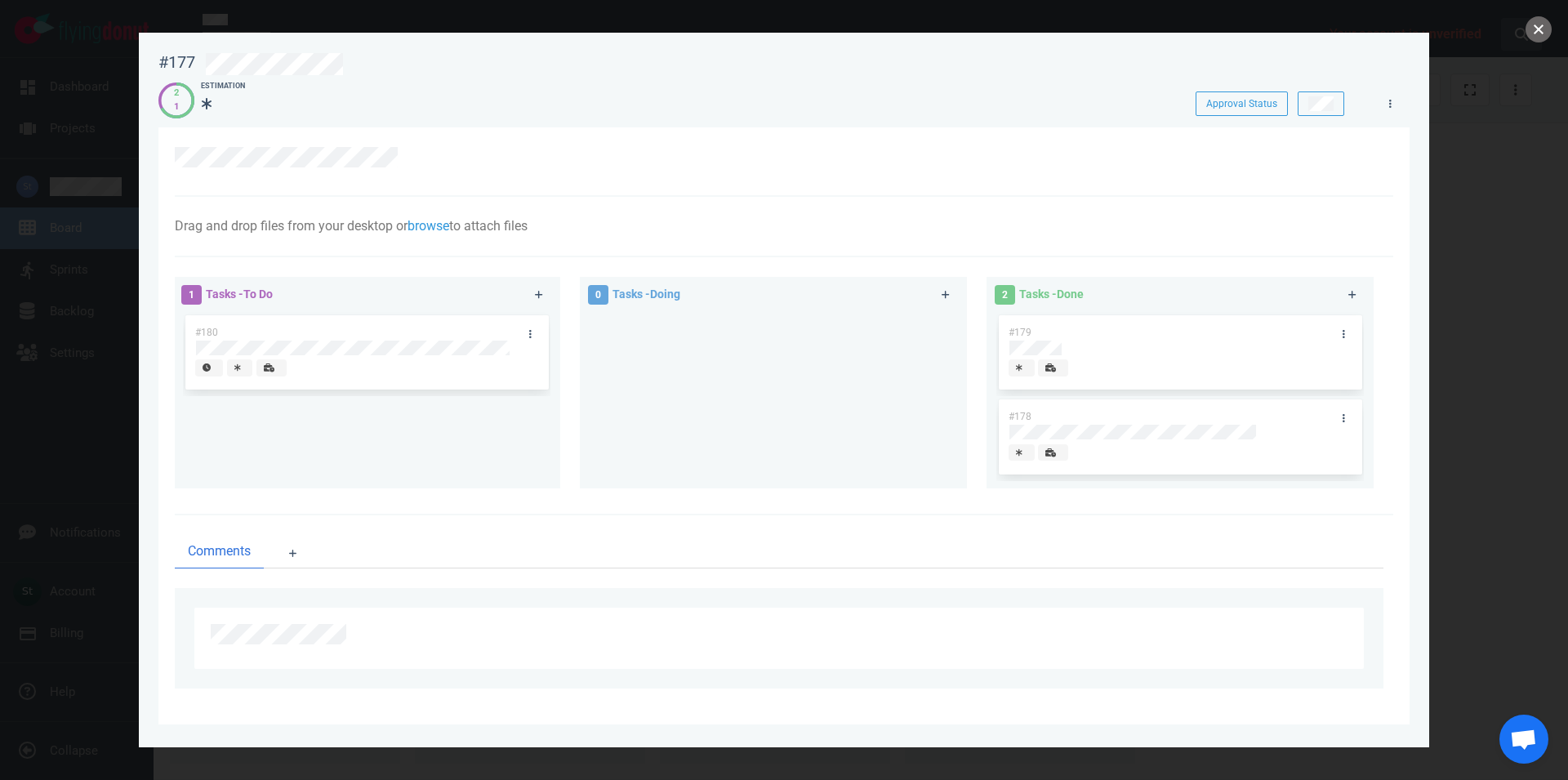
drag, startPoint x: 1532, startPoint y: 26, endPoint x: 1528, endPoint y: 39, distance: 13.6
click at [1531, 26] on button "close" at bounding box center [1538, 30] width 26 height 26
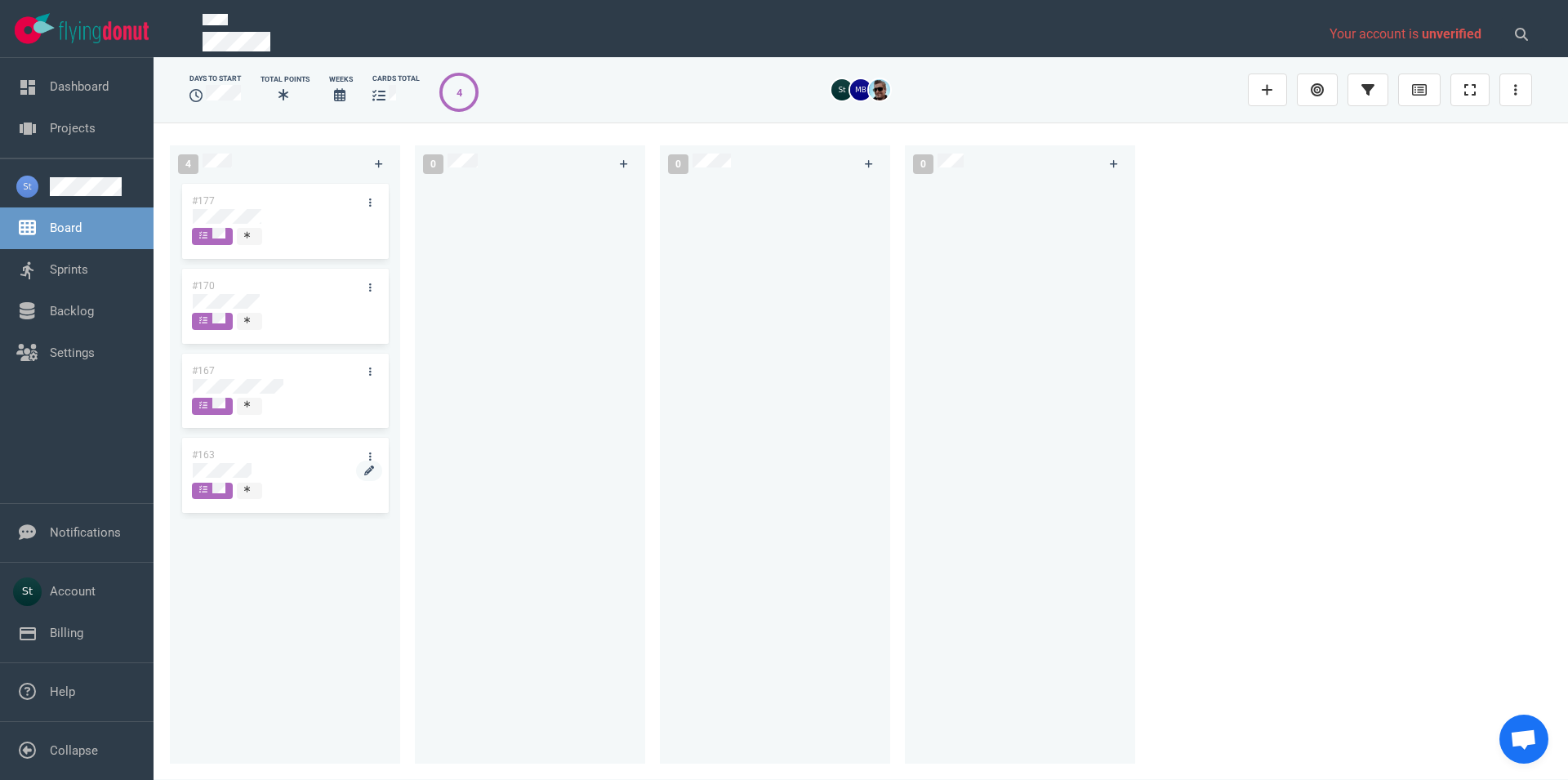
click at [257, 474] on div at bounding box center [285, 470] width 185 height 15
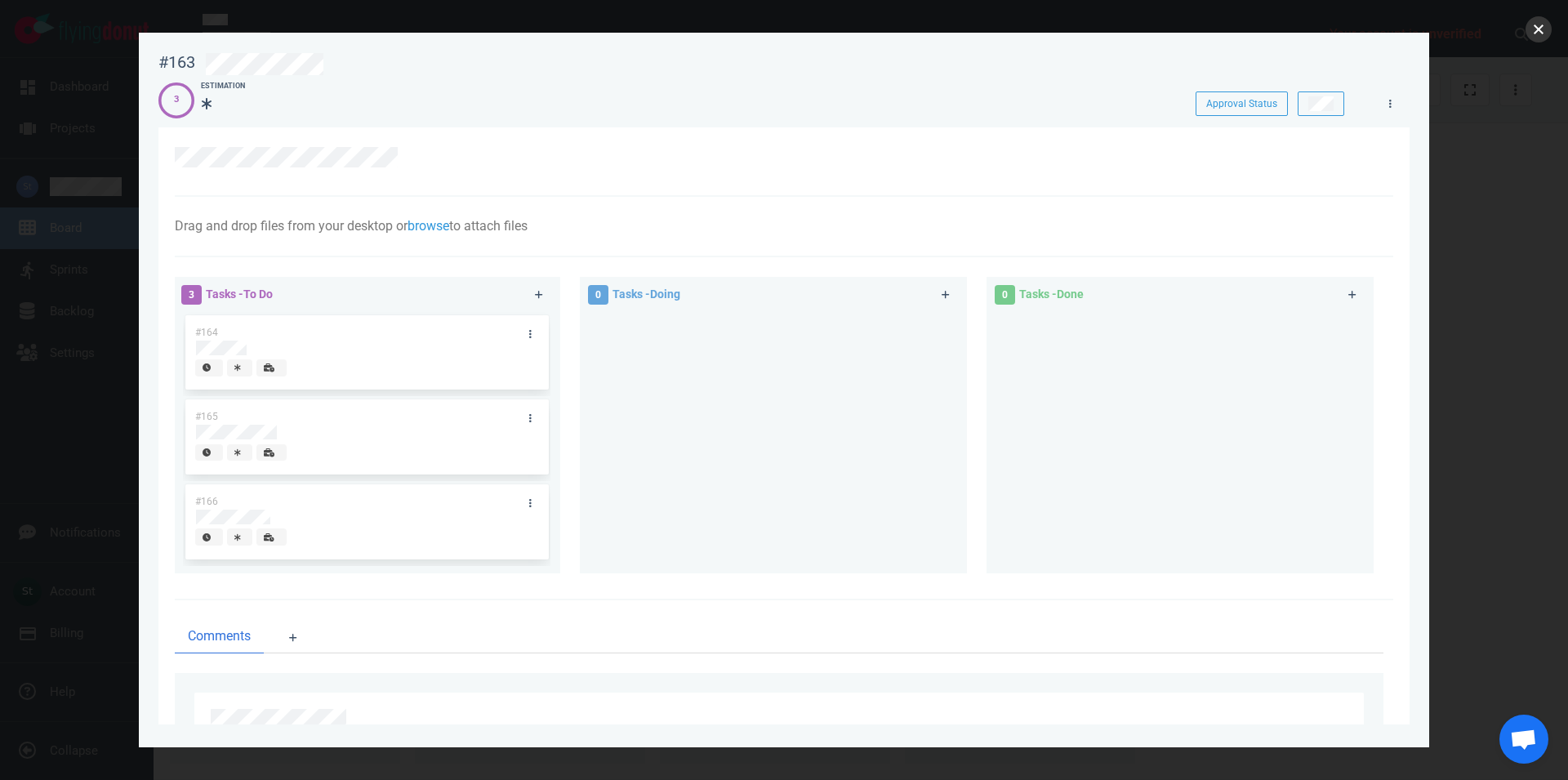
click at [1536, 32] on button "close" at bounding box center [1538, 30] width 26 height 26
click at [1542, 36] on button "close" at bounding box center [1538, 30] width 26 height 26
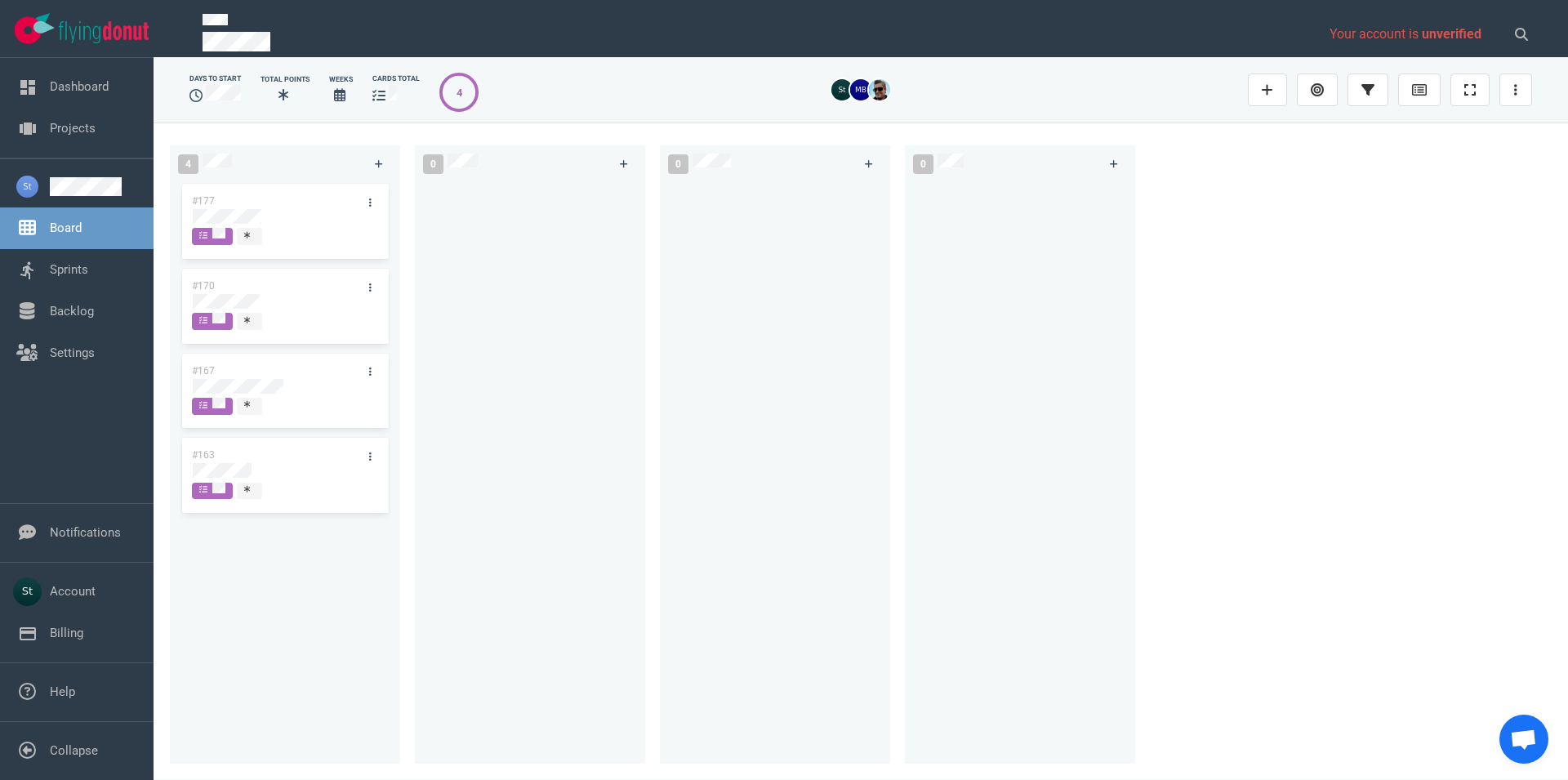
click at [1199, 599] on div "4 #177 #170 #167 #163 0 0 0" at bounding box center [861, 450] width 1415 height 656
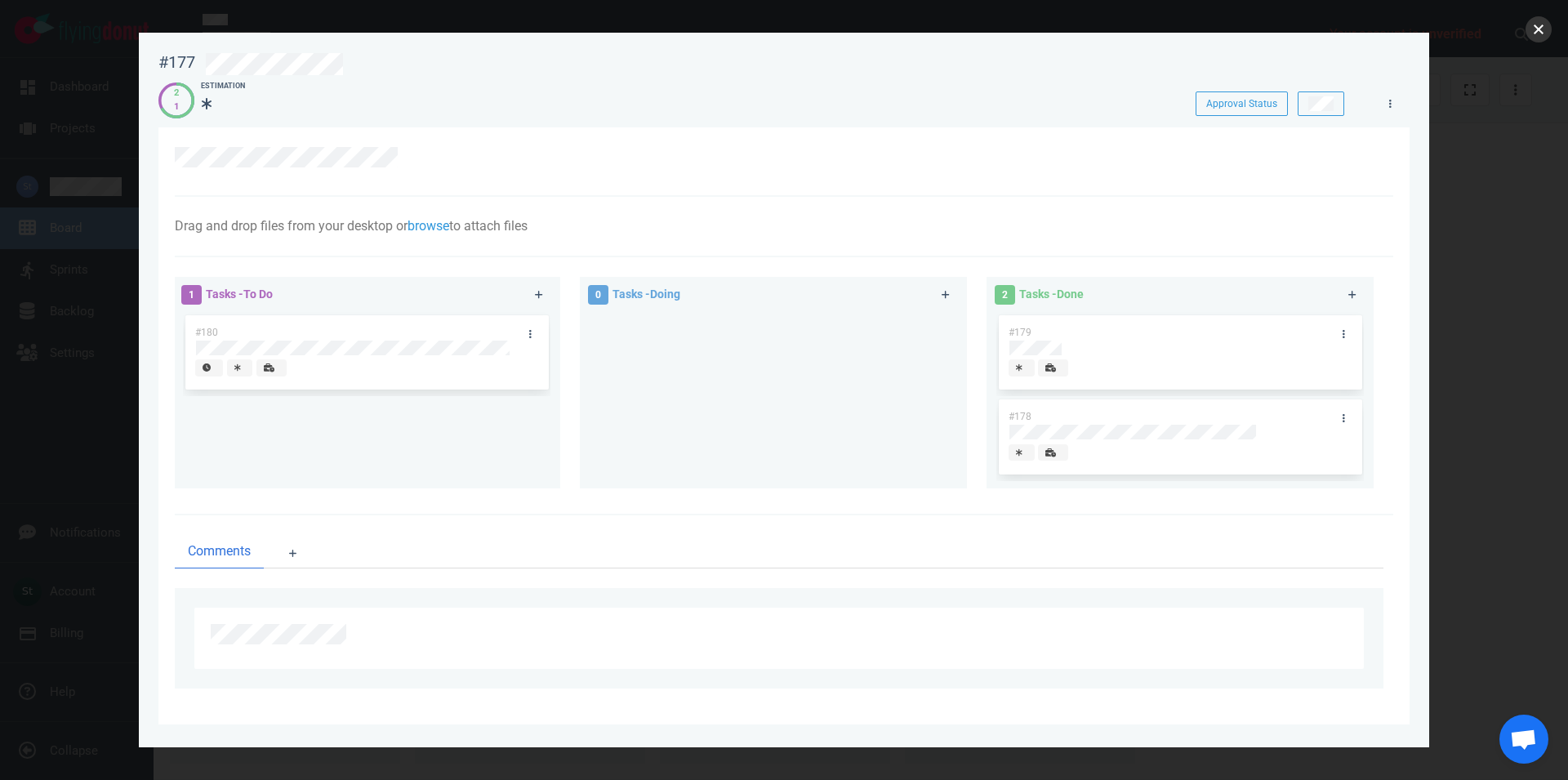
click at [1549, 31] on button "close" at bounding box center [1538, 30] width 26 height 26
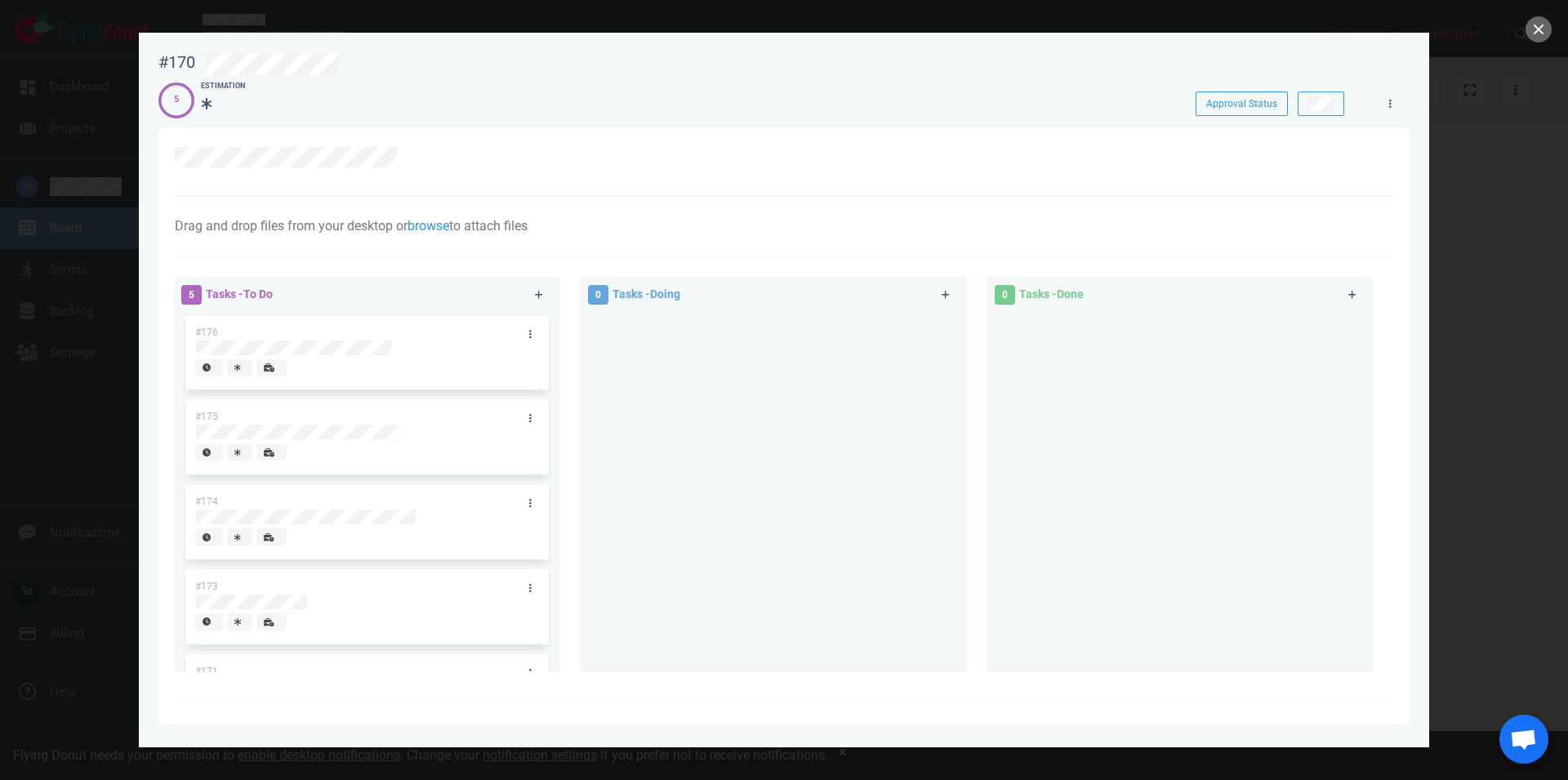
click at [103, 293] on div at bounding box center [784, 390] width 1568 height 780
click at [1536, 23] on button "close" at bounding box center [1538, 30] width 26 height 26
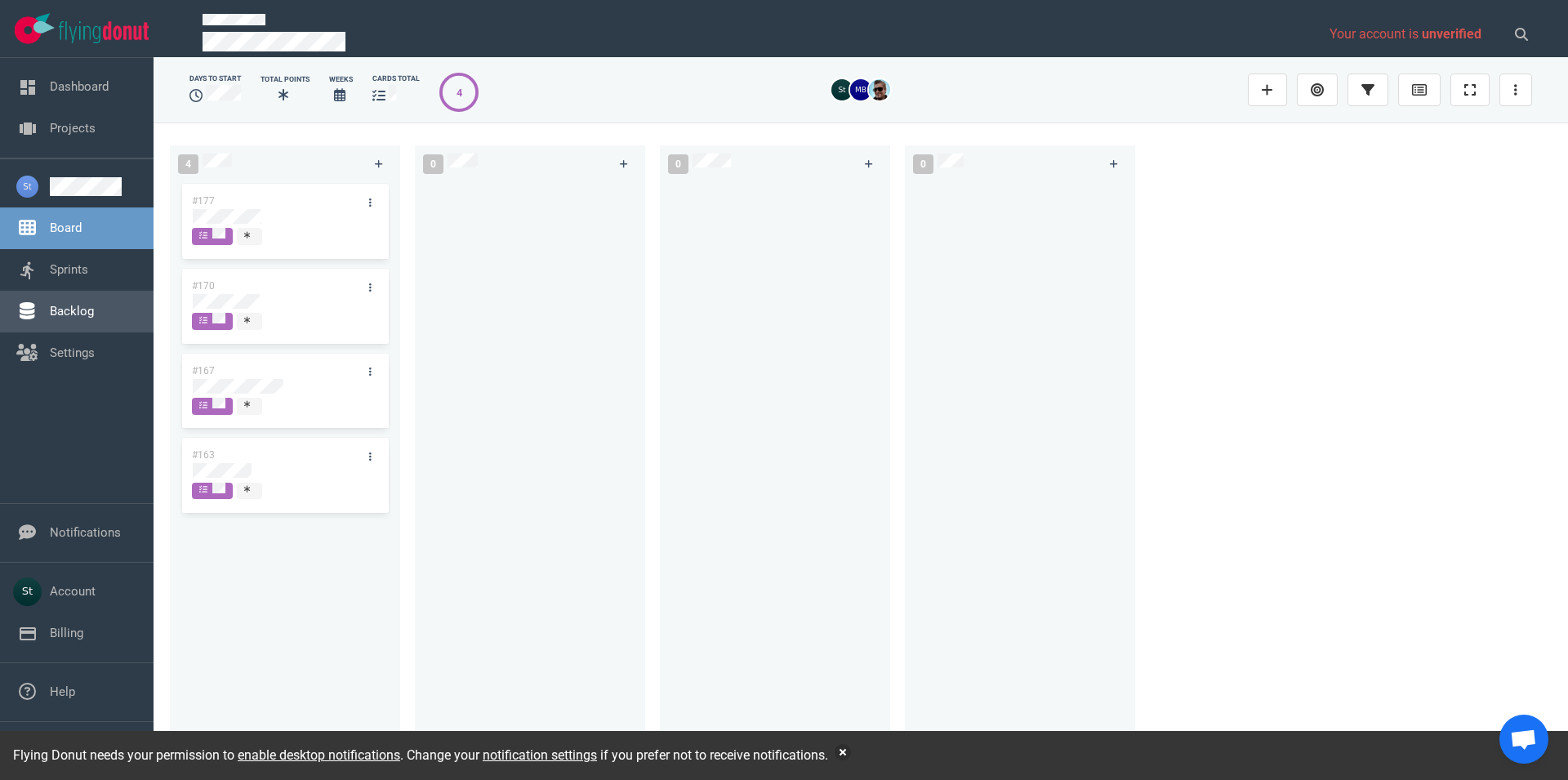
click at [92, 309] on link "Backlog" at bounding box center [72, 311] width 44 height 15
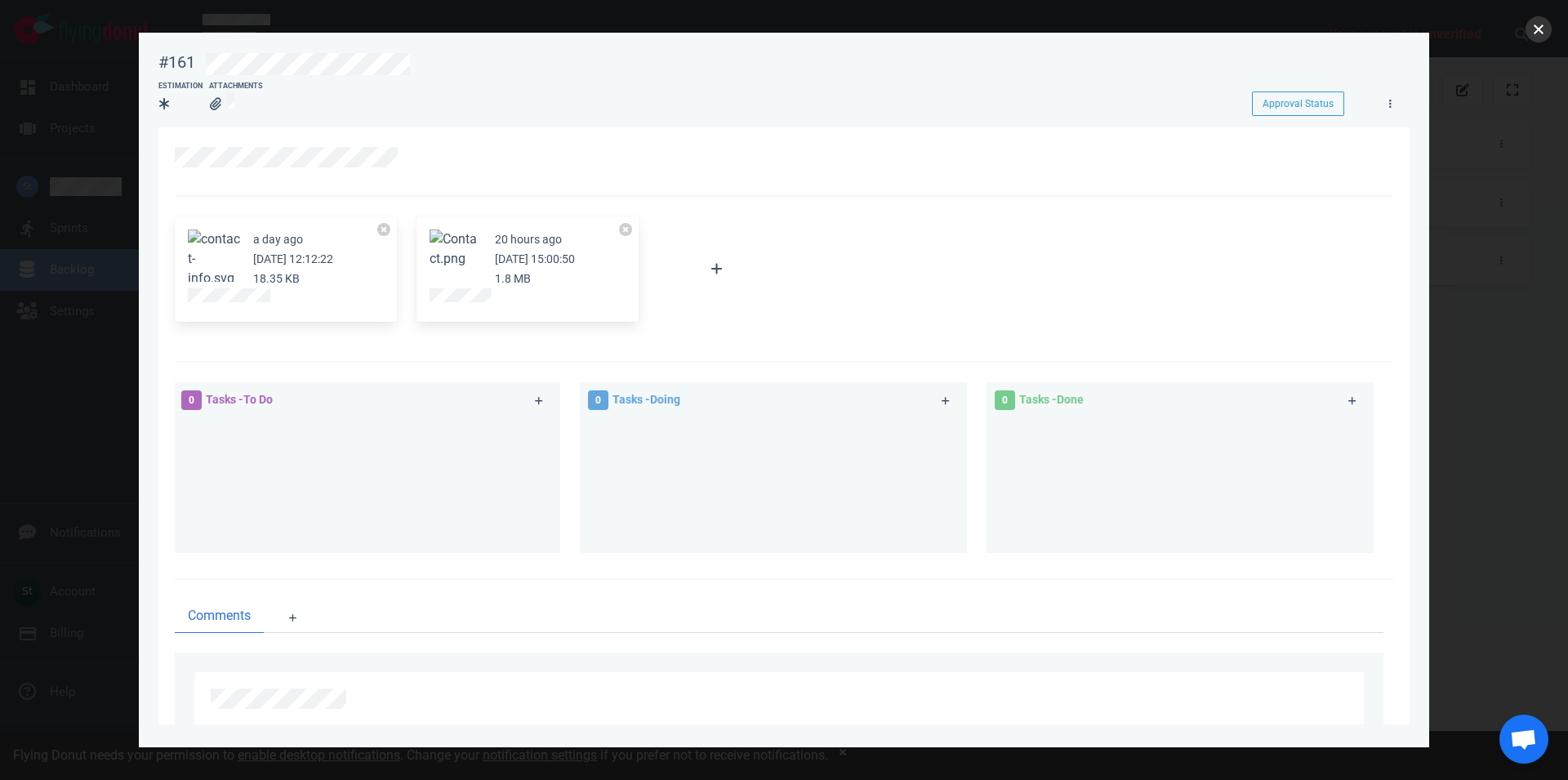
click at [1548, 26] on button "close" at bounding box center [1538, 30] width 26 height 26
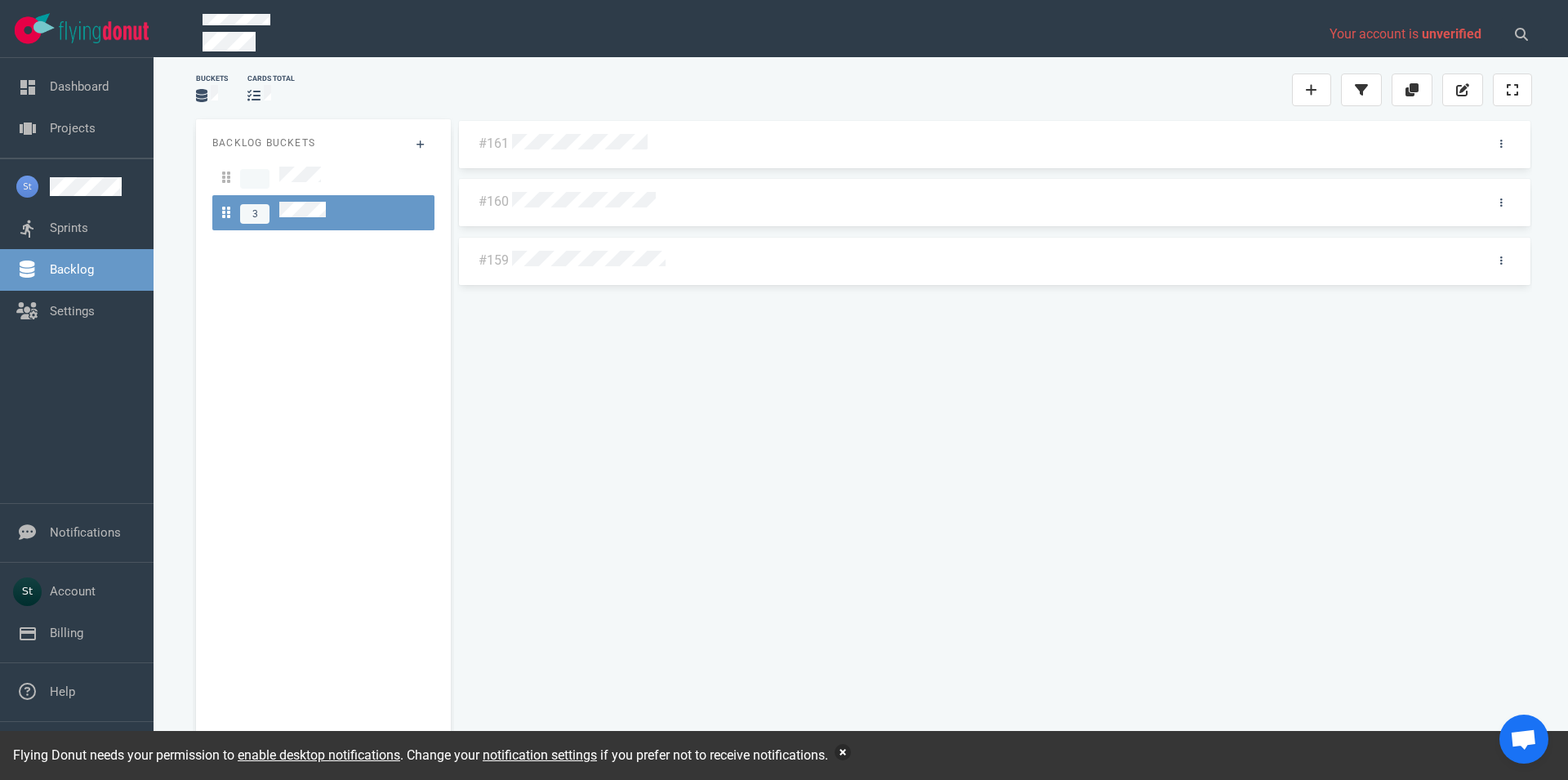
click at [849, 751] on button "button" at bounding box center [842, 752] width 17 height 17
